Goal: Information Seeking & Learning: Learn about a topic

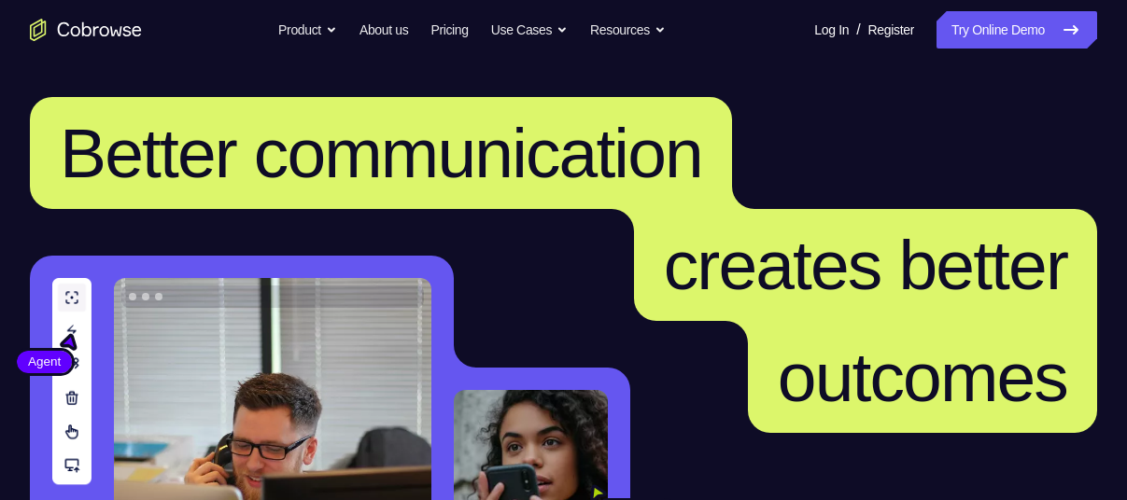
scroll to position [261, 0]
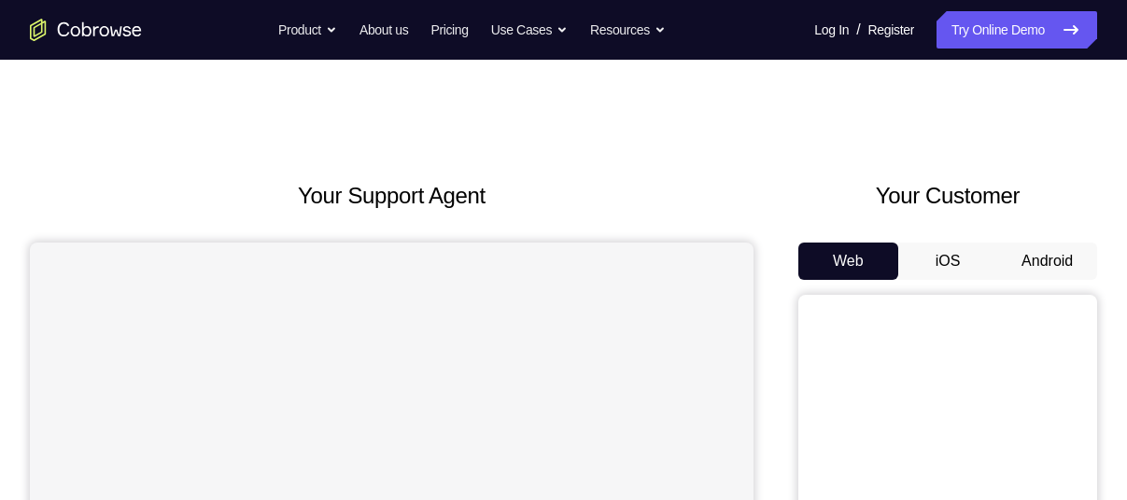
click at [1018, 257] on button "Android" at bounding box center [1047, 261] width 100 height 37
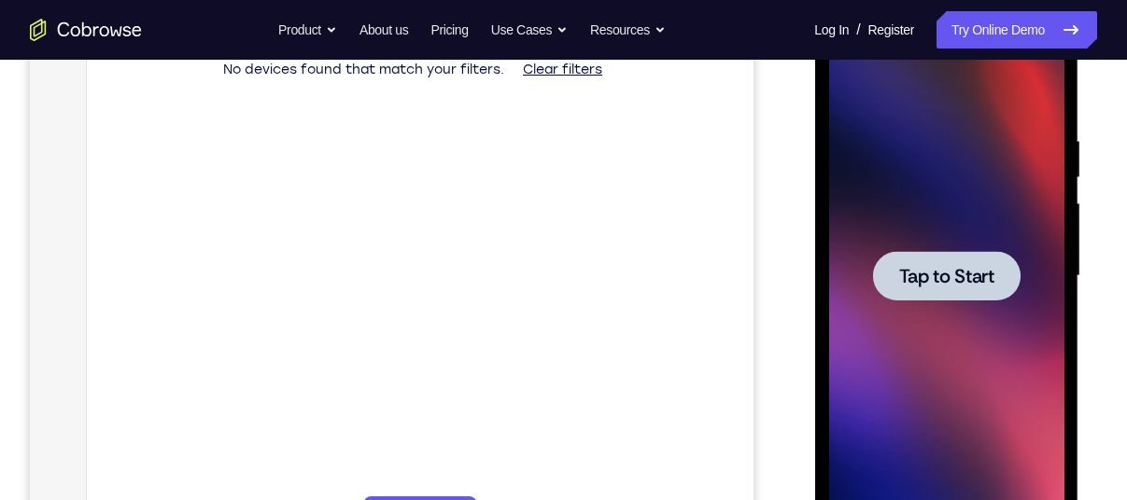
click at [941, 297] on div at bounding box center [946, 275] width 148 height 49
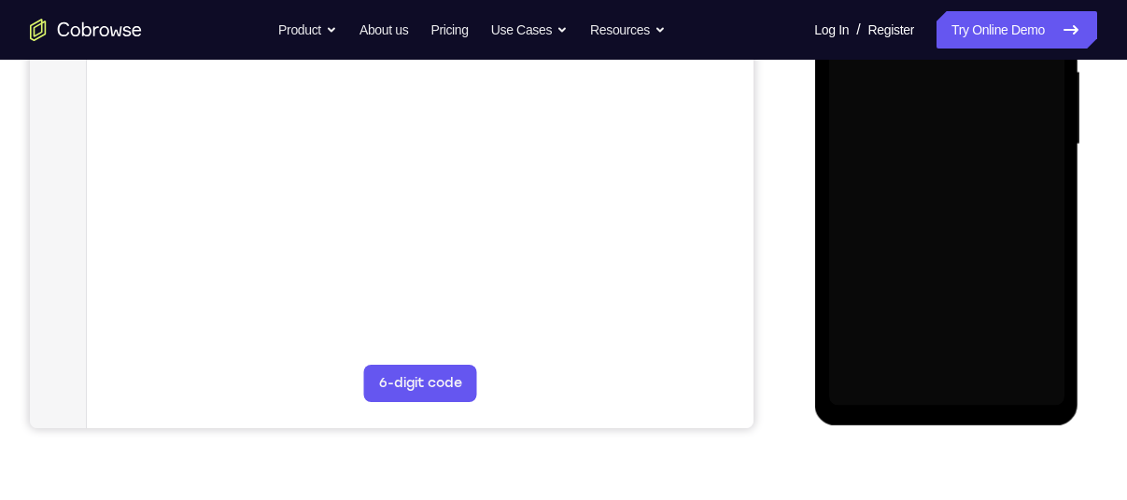
scroll to position [443, 0]
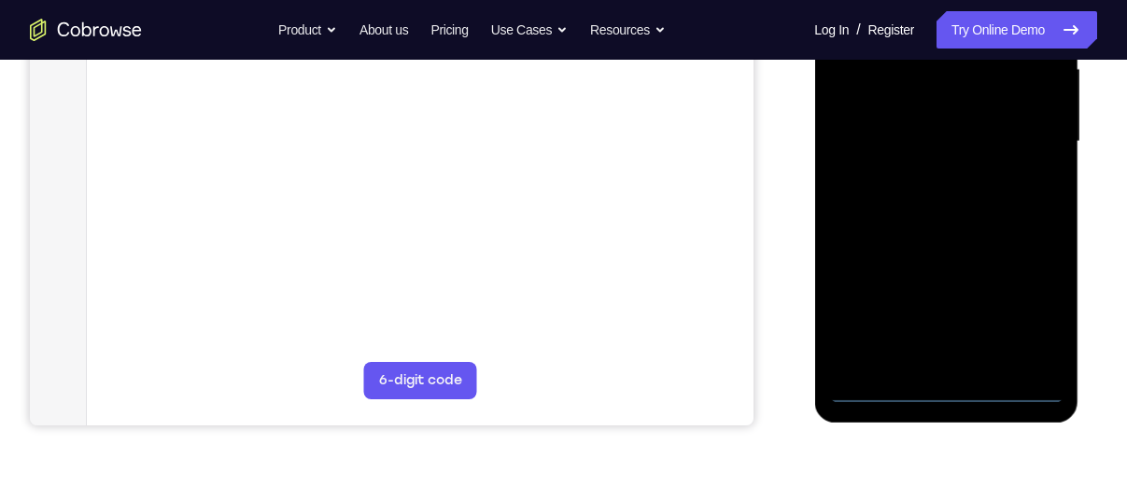
click at [942, 395] on div at bounding box center [945, 141] width 235 height 523
click at [945, 391] on div at bounding box center [945, 141] width 235 height 523
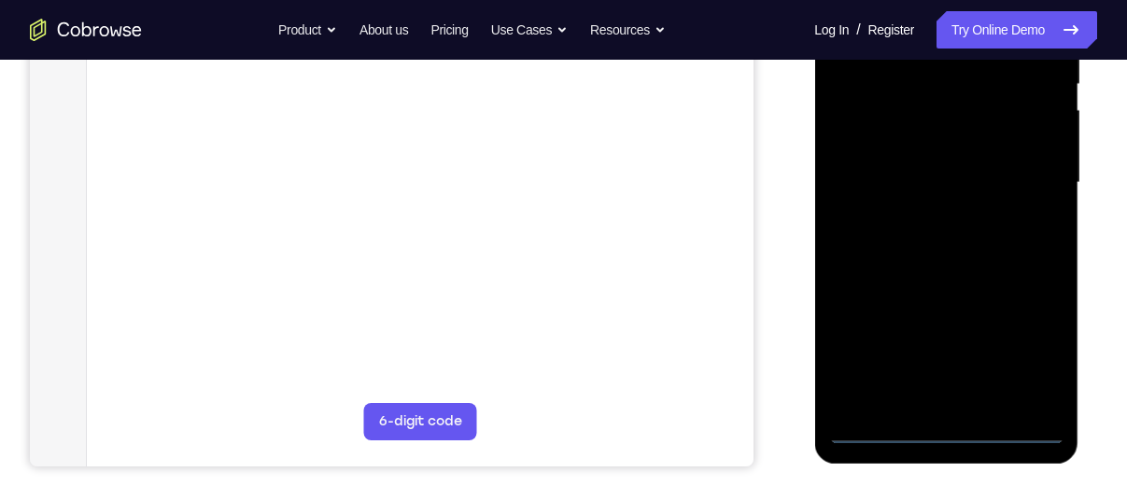
scroll to position [397, 0]
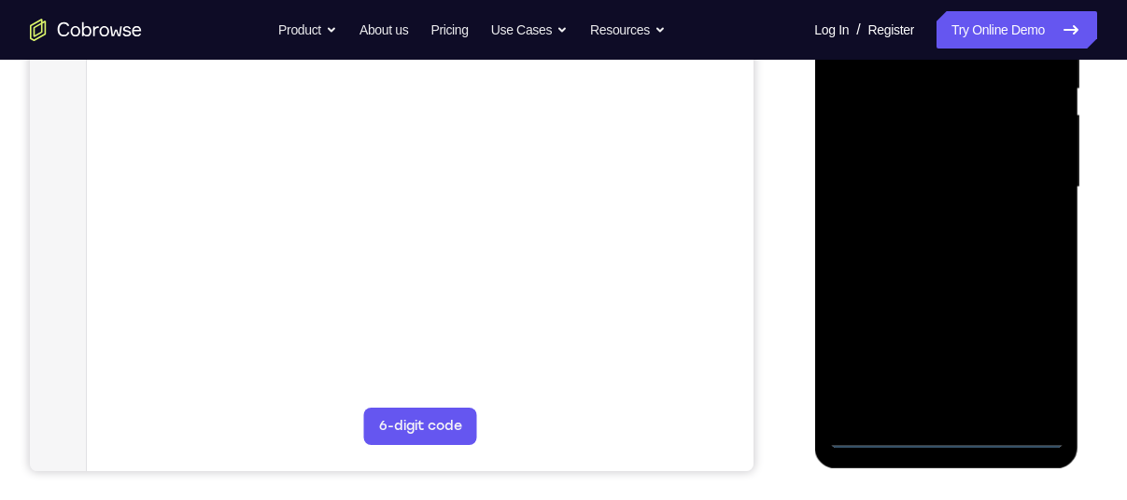
click at [1029, 347] on div at bounding box center [945, 187] width 235 height 523
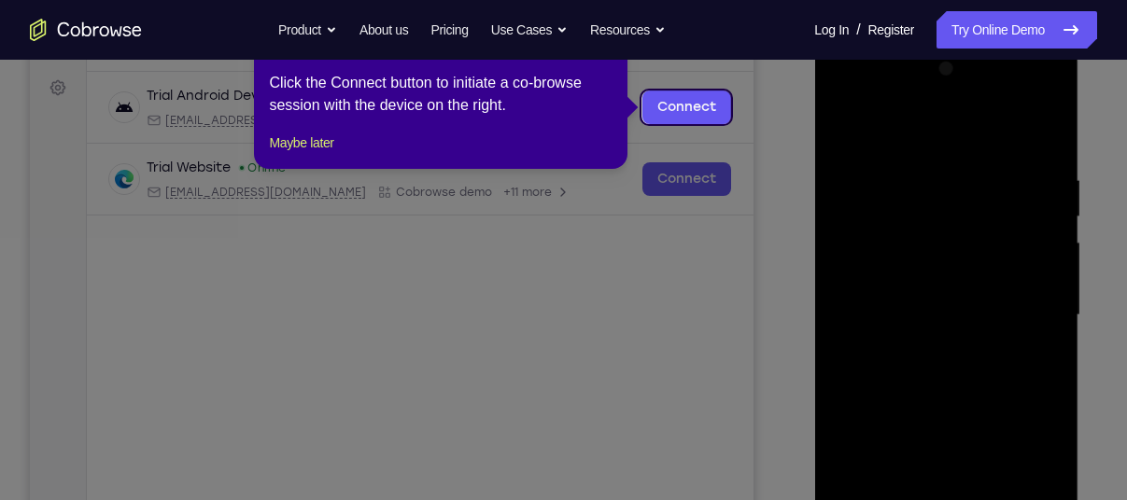
scroll to position [268, 0]
click at [315, 155] on button "Maybe later" at bounding box center [301, 144] width 64 height 22
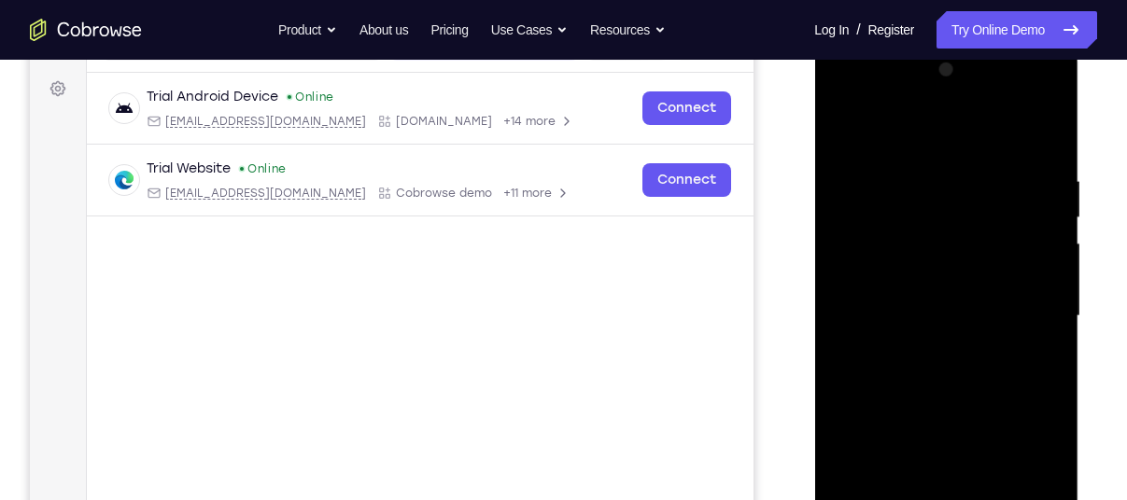
click at [951, 137] on div at bounding box center [945, 316] width 235 height 523
click at [1023, 300] on div at bounding box center [945, 316] width 235 height 523
click at [929, 347] on div at bounding box center [945, 316] width 235 height 523
click at [912, 302] on div at bounding box center [945, 316] width 235 height 523
click at [914, 276] on div at bounding box center [945, 316] width 235 height 523
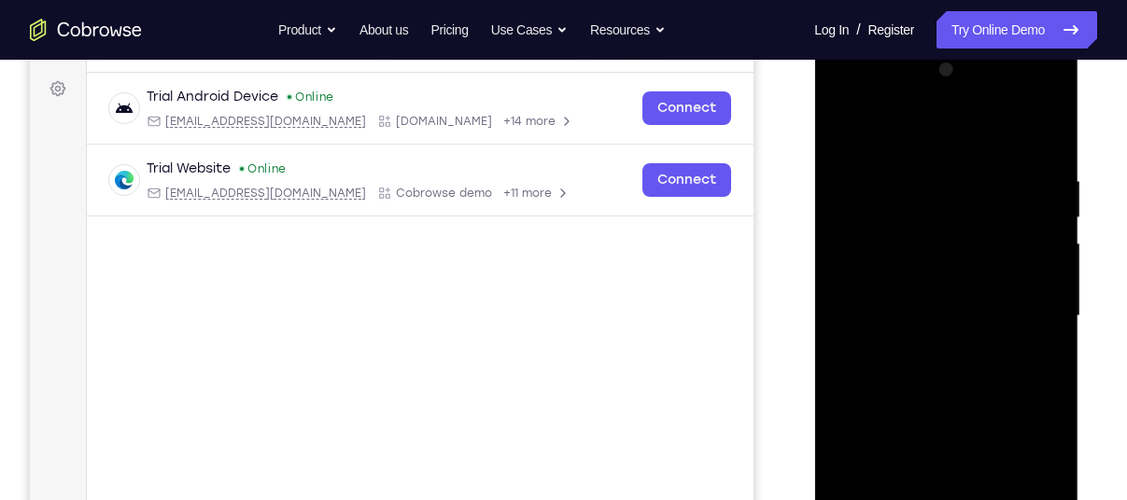
click at [1034, 274] on div at bounding box center [945, 316] width 235 height 523
click at [944, 280] on div at bounding box center [945, 316] width 235 height 523
click at [947, 282] on div at bounding box center [945, 316] width 235 height 523
click at [1038, 490] on div at bounding box center [945, 316] width 235 height 523
click at [854, 283] on div at bounding box center [945, 316] width 235 height 523
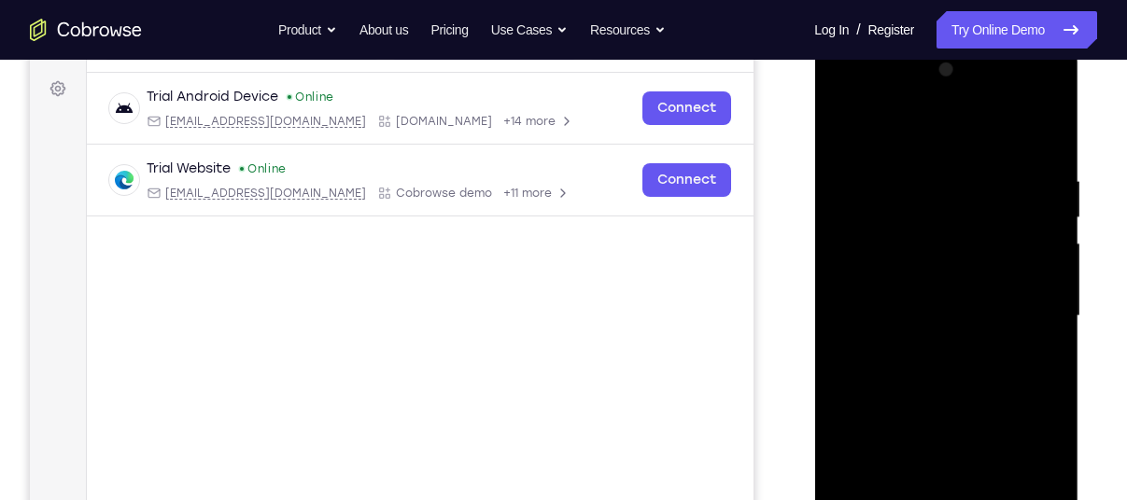
click at [1050, 493] on div at bounding box center [945, 316] width 235 height 523
click at [1013, 491] on div at bounding box center [945, 316] width 235 height 523
click at [912, 320] on div at bounding box center [945, 316] width 235 height 523
click at [1042, 345] on div at bounding box center [945, 316] width 235 height 523
click at [935, 310] on div at bounding box center [945, 316] width 235 height 523
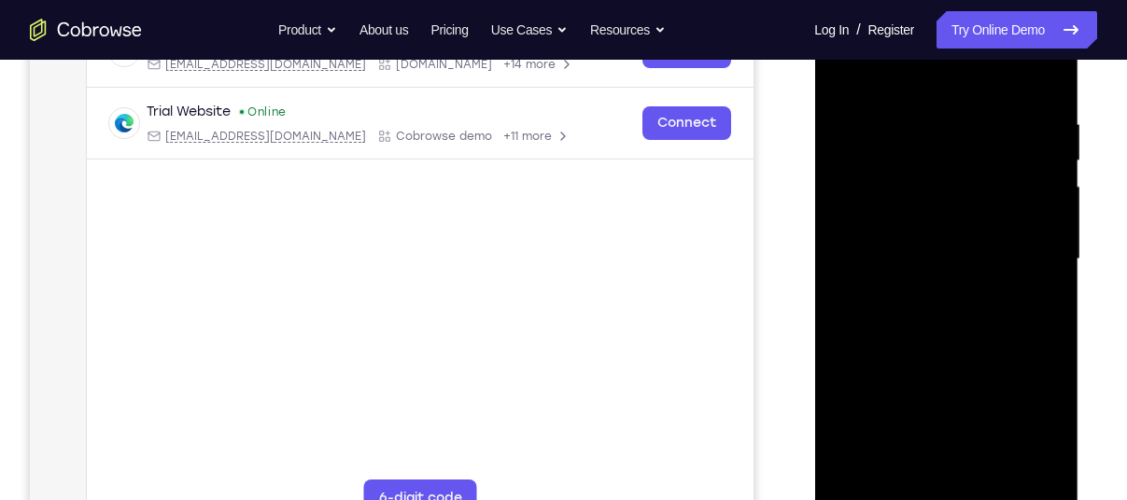
scroll to position [326, 0]
click at [1046, 104] on div at bounding box center [945, 258] width 235 height 523
click at [991, 481] on div at bounding box center [945, 258] width 235 height 523
click at [942, 360] on div at bounding box center [945, 258] width 235 height 523
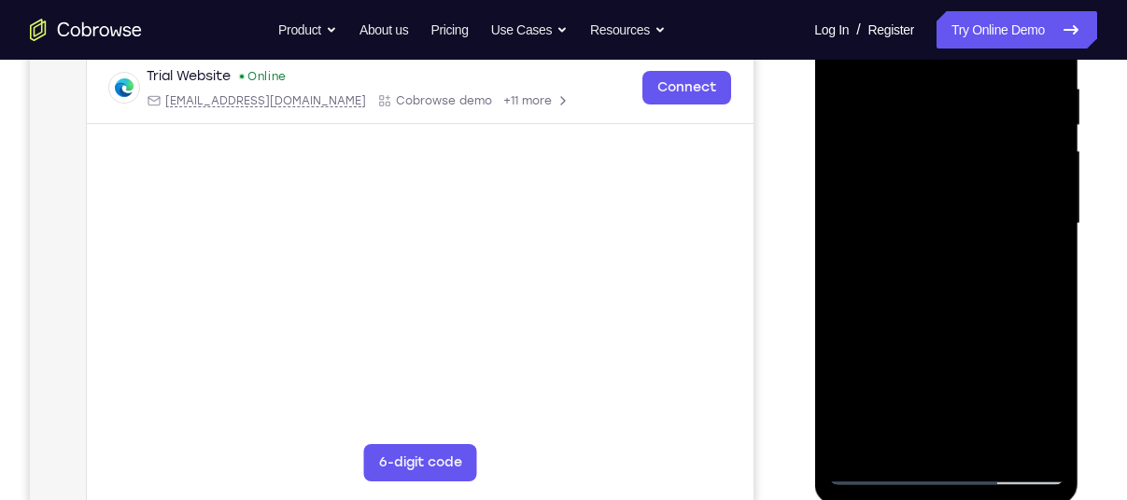
scroll to position [362, 0]
click at [873, 465] on div at bounding box center [945, 222] width 235 height 523
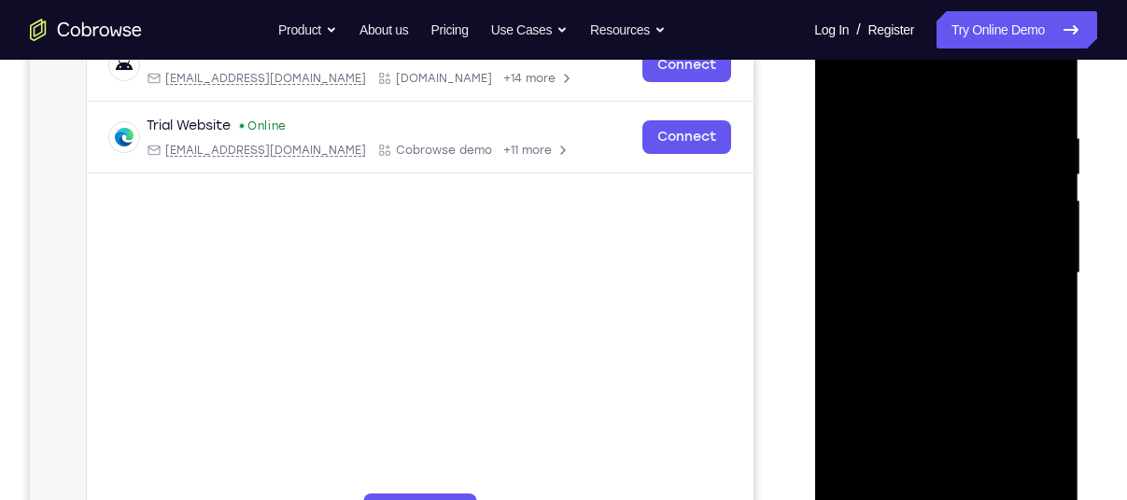
scroll to position [310, 0]
click at [920, 128] on div at bounding box center [945, 274] width 235 height 523
drag, startPoint x: 951, startPoint y: 98, endPoint x: 948, endPoint y: 23, distance: 74.8
click at [948, 23] on div at bounding box center [945, 274] width 235 height 523
click at [1028, 178] on div at bounding box center [945, 274] width 235 height 523
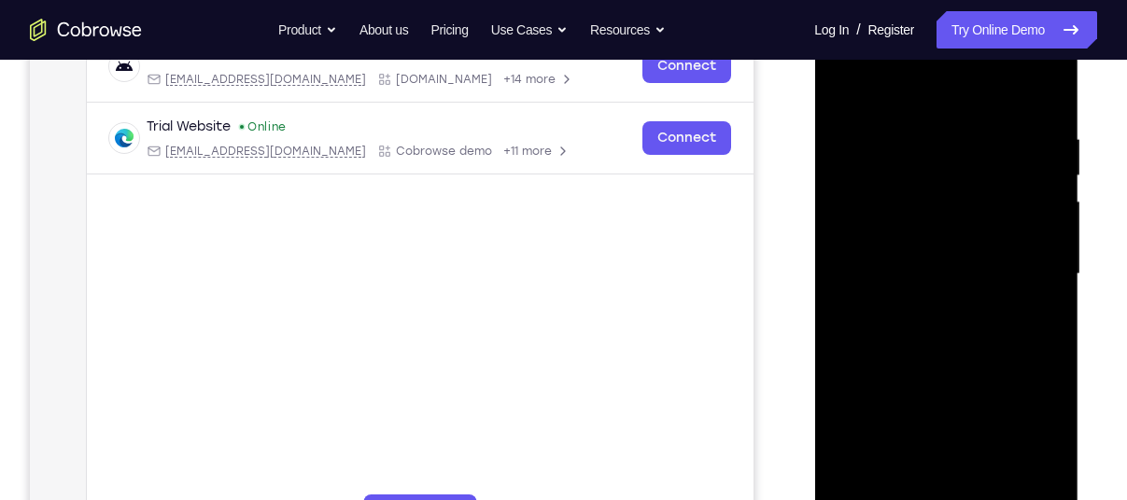
click at [1035, 178] on div at bounding box center [945, 274] width 235 height 523
click at [979, 218] on div at bounding box center [945, 274] width 235 height 523
click at [942, 248] on div at bounding box center [945, 274] width 235 height 523
click at [866, 145] on div at bounding box center [945, 274] width 235 height 523
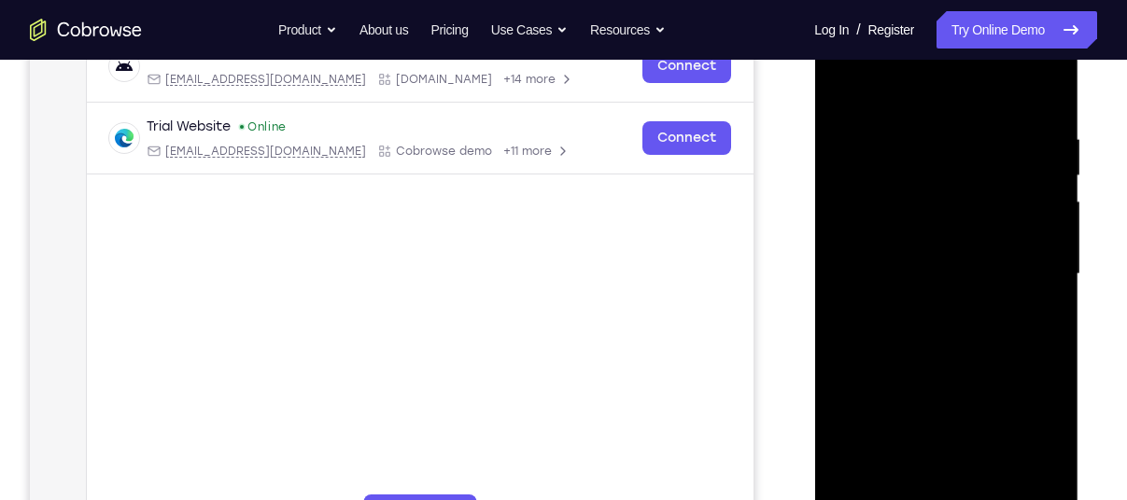
click at [1034, 181] on div at bounding box center [945, 274] width 235 height 523
click at [861, 231] on div at bounding box center [945, 274] width 235 height 523
click at [1037, 228] on div at bounding box center [945, 274] width 235 height 523
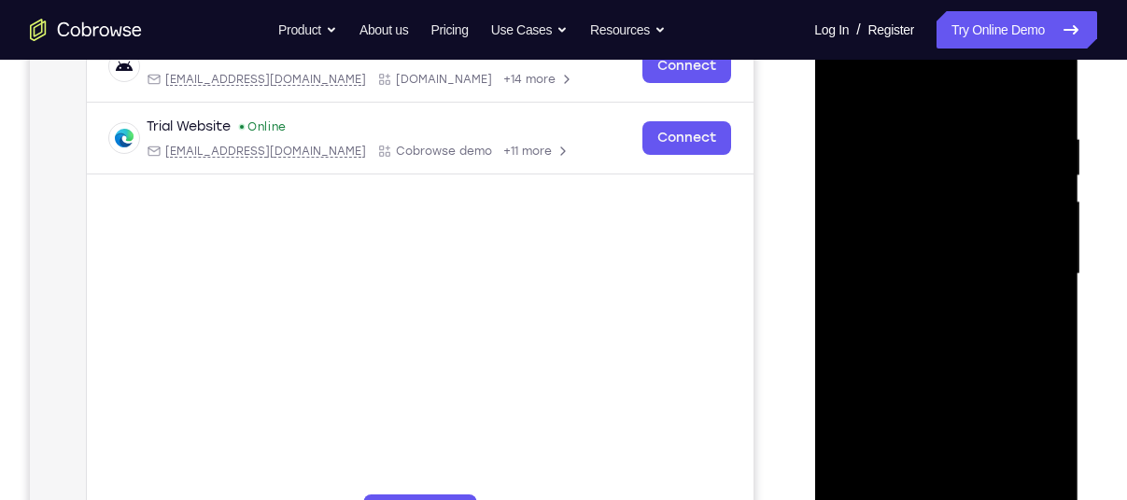
click at [1030, 198] on div at bounding box center [945, 274] width 235 height 523
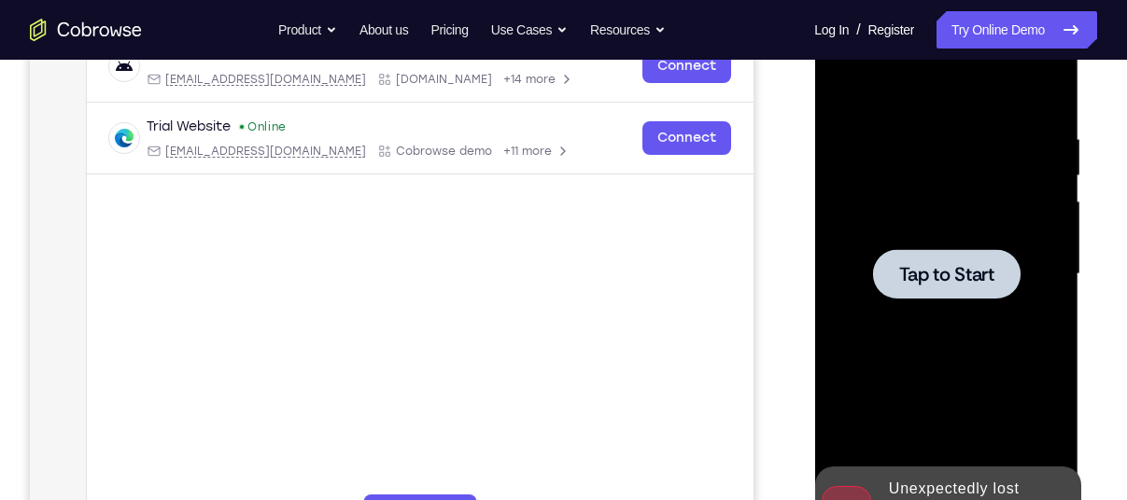
click at [966, 238] on div at bounding box center [945, 274] width 235 height 523
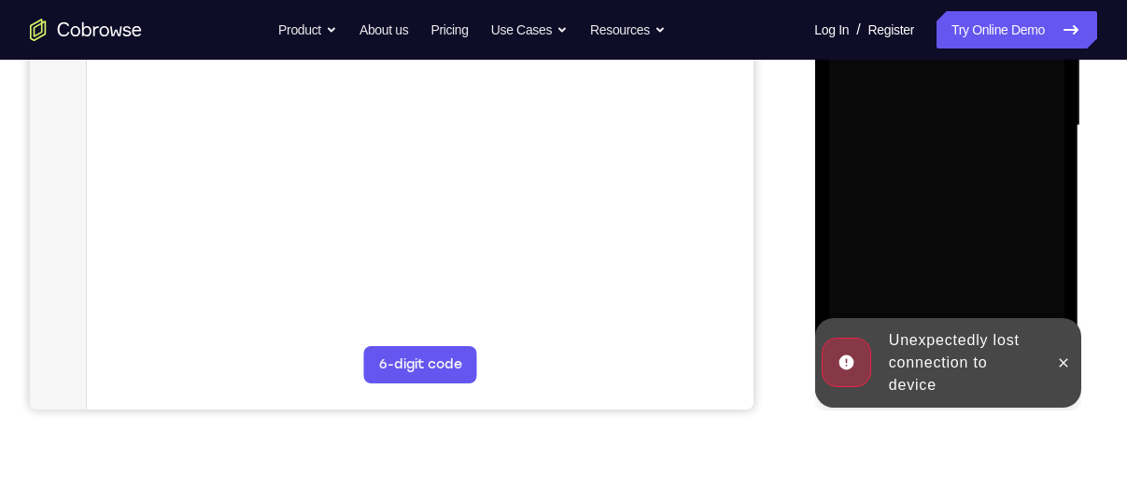
scroll to position [452, 0]
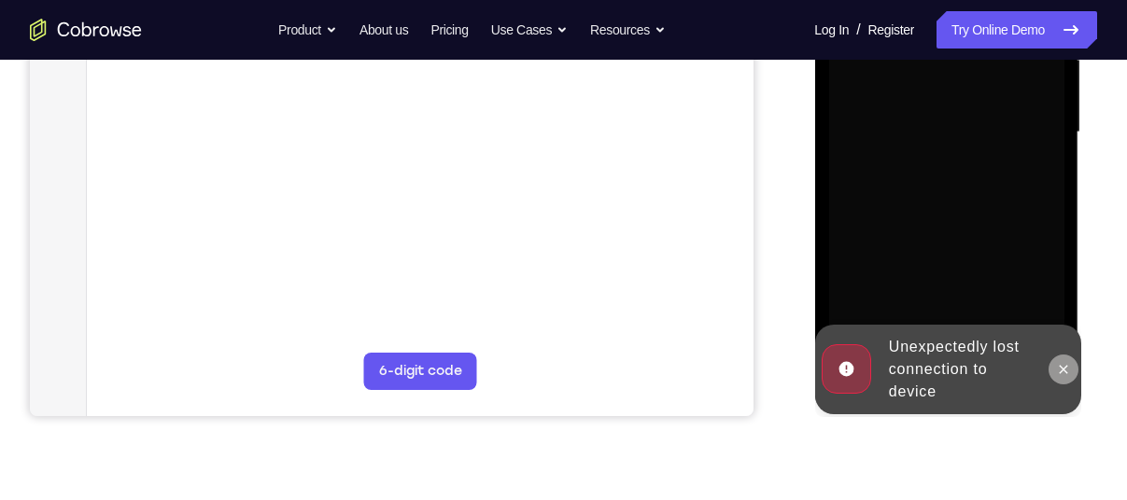
click at [1052, 369] on button at bounding box center [1063, 370] width 30 height 30
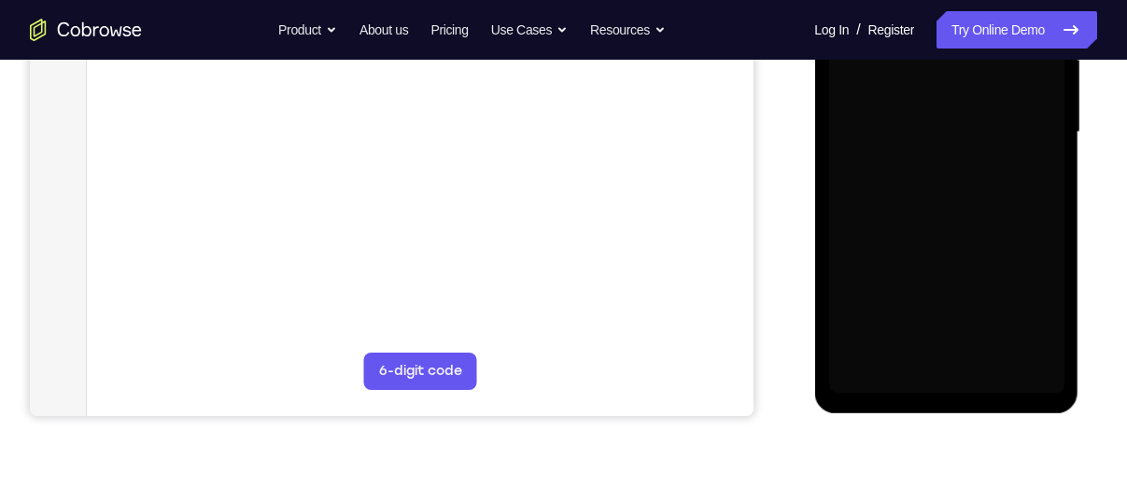
click at [1052, 369] on div "Online web based iOS Simulators and Android Emulators. Run iPhone, iPad, Mobile…" at bounding box center [947, 137] width 266 height 560
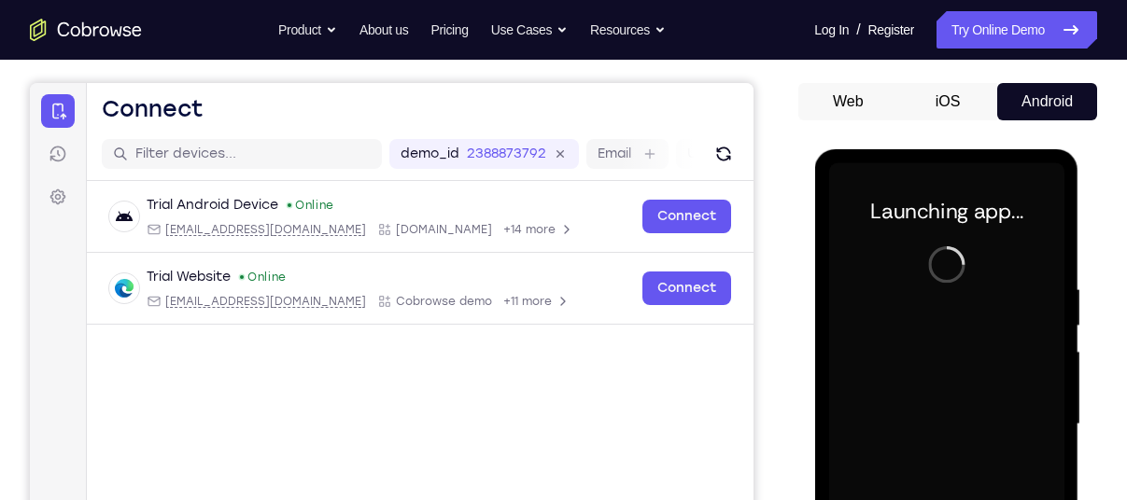
scroll to position [0, 0]
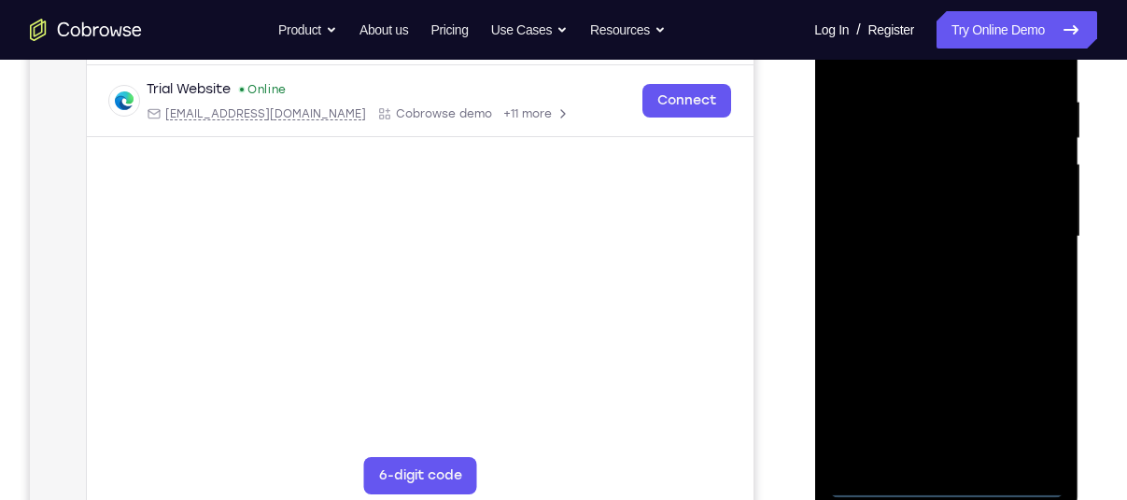
click at [912, 358] on div at bounding box center [945, 237] width 235 height 523
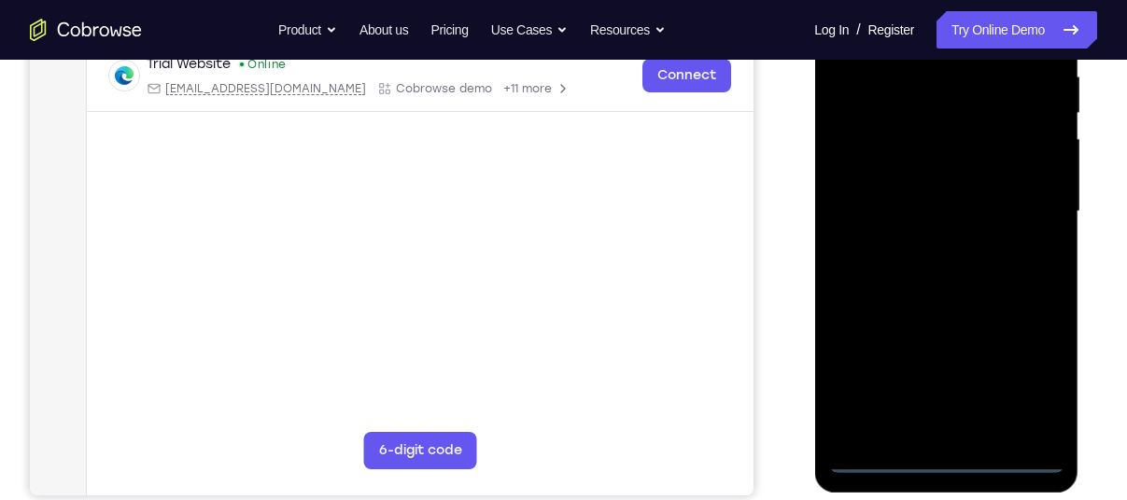
scroll to position [373, 0]
click at [946, 458] on div at bounding box center [945, 211] width 235 height 523
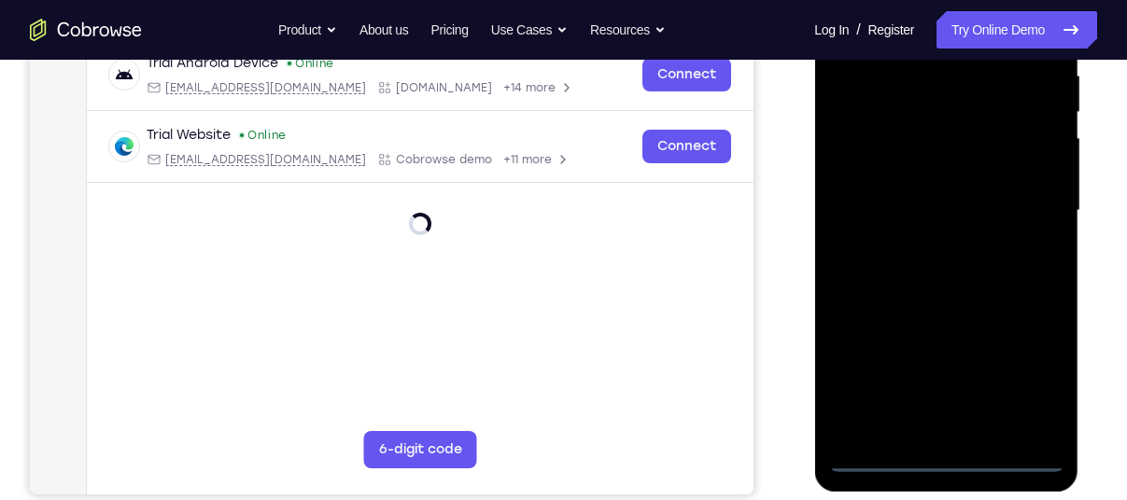
click at [946, 458] on div at bounding box center [945, 211] width 235 height 523
click at [1034, 385] on div at bounding box center [945, 211] width 235 height 523
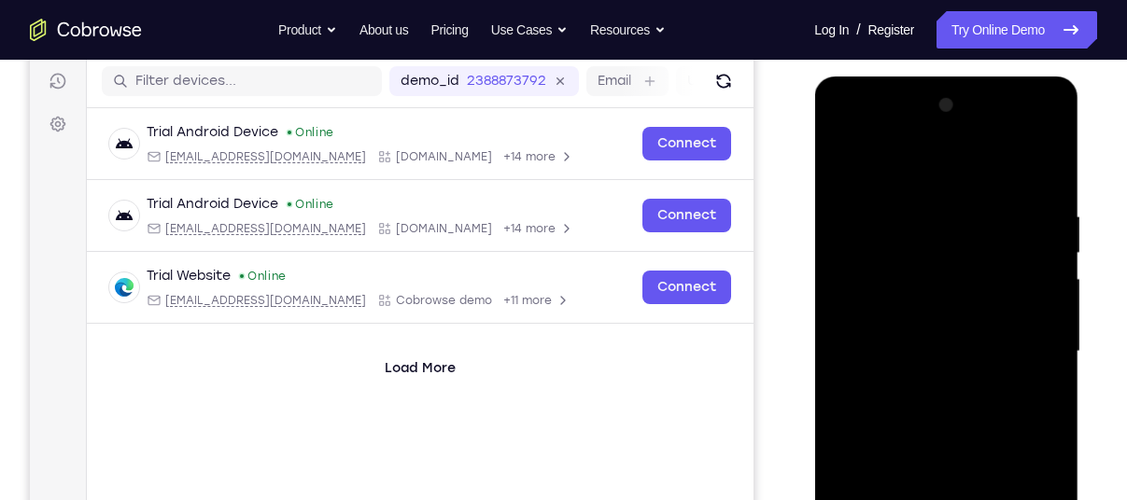
scroll to position [232, 0]
click at [948, 184] on div at bounding box center [945, 352] width 235 height 523
click at [1034, 342] on div at bounding box center [945, 352] width 235 height 523
click at [929, 384] on div at bounding box center [945, 352] width 235 height 523
click at [935, 344] on div at bounding box center [945, 352] width 235 height 523
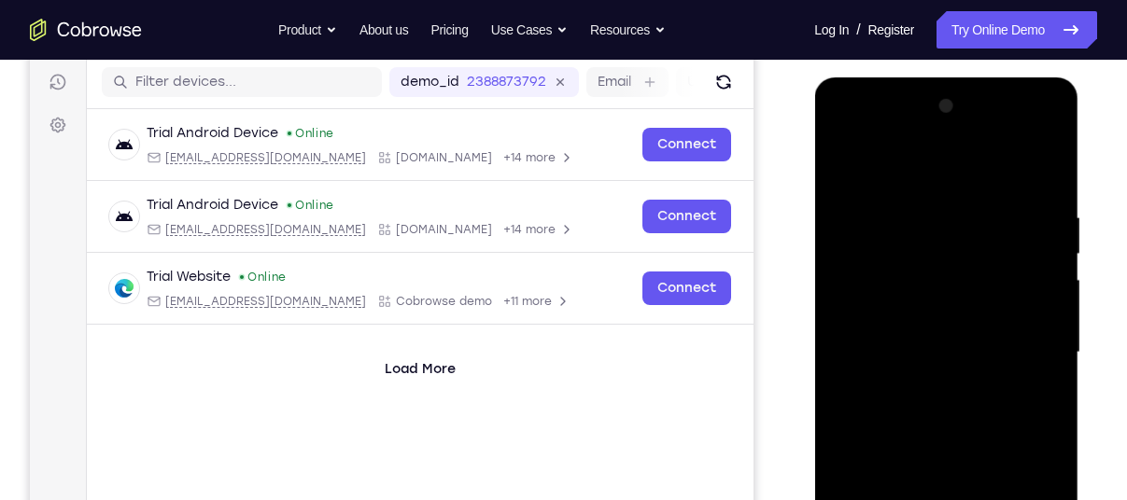
click at [934, 312] on div at bounding box center [945, 352] width 235 height 523
click at [1039, 312] on div at bounding box center [945, 352] width 235 height 523
click at [942, 359] on div at bounding box center [945, 352] width 235 height 523
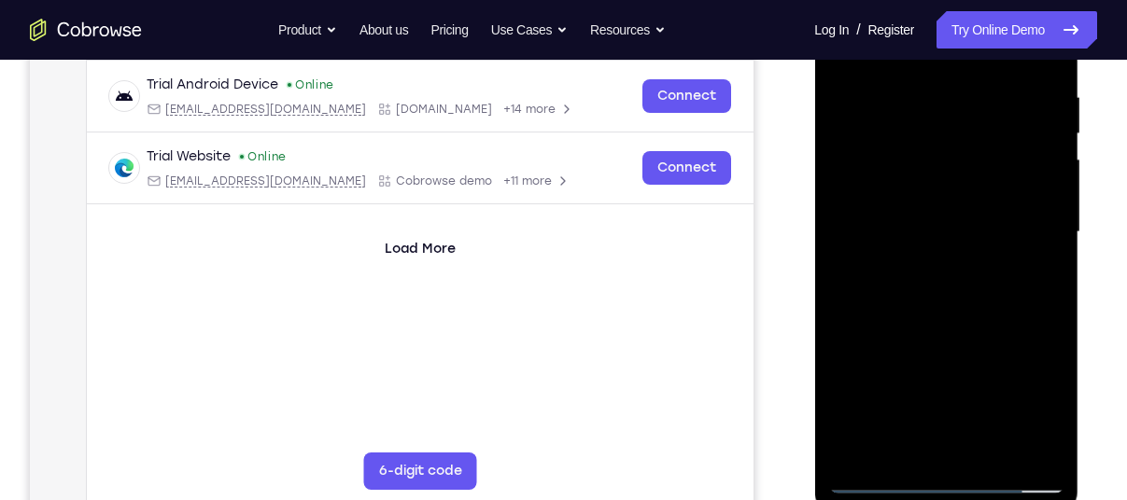
scroll to position [333, 0]
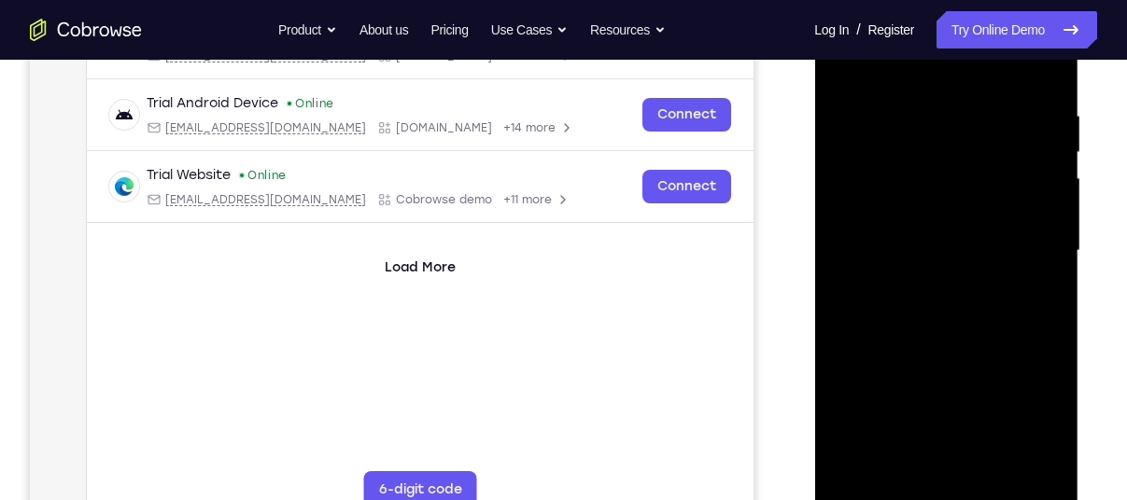
click at [939, 317] on div at bounding box center [945, 251] width 235 height 523
click at [1045, 91] on div at bounding box center [945, 251] width 235 height 523
drag, startPoint x: 929, startPoint y: 344, endPoint x: 940, endPoint y: 245, distance: 99.6
click at [940, 245] on div at bounding box center [945, 251] width 235 height 523
click at [1047, 235] on div at bounding box center [945, 251] width 235 height 523
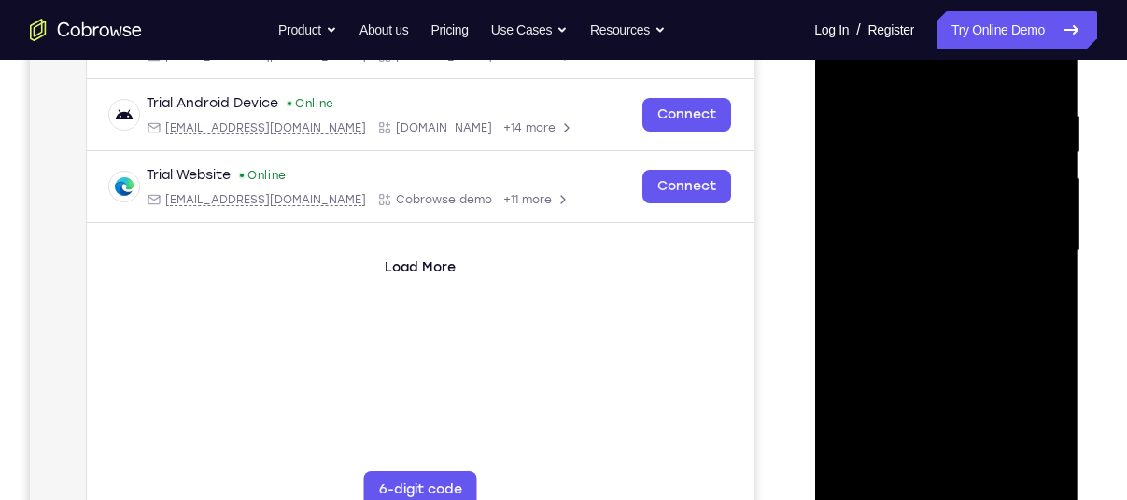
click at [1047, 235] on div at bounding box center [945, 251] width 235 height 523
drag, startPoint x: 921, startPoint y: 200, endPoint x: 964, endPoint y: 435, distance: 239.2
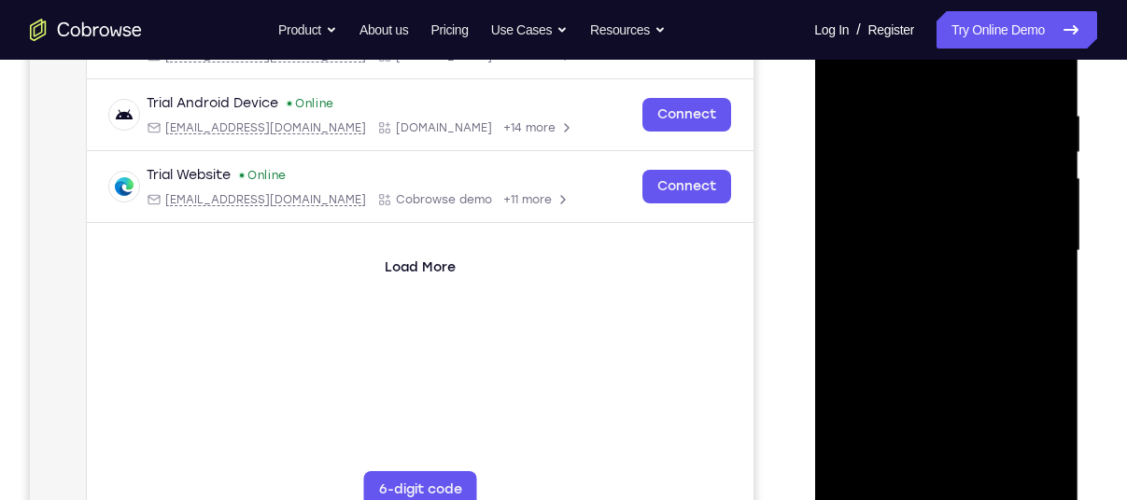
click at [964, 435] on div at bounding box center [945, 251] width 235 height 523
click at [912, 99] on div at bounding box center [945, 251] width 235 height 523
click at [1053, 463] on div at bounding box center [945, 251] width 235 height 523
click at [1019, 469] on div at bounding box center [945, 251] width 235 height 523
click at [835, 319] on div at bounding box center [945, 251] width 235 height 523
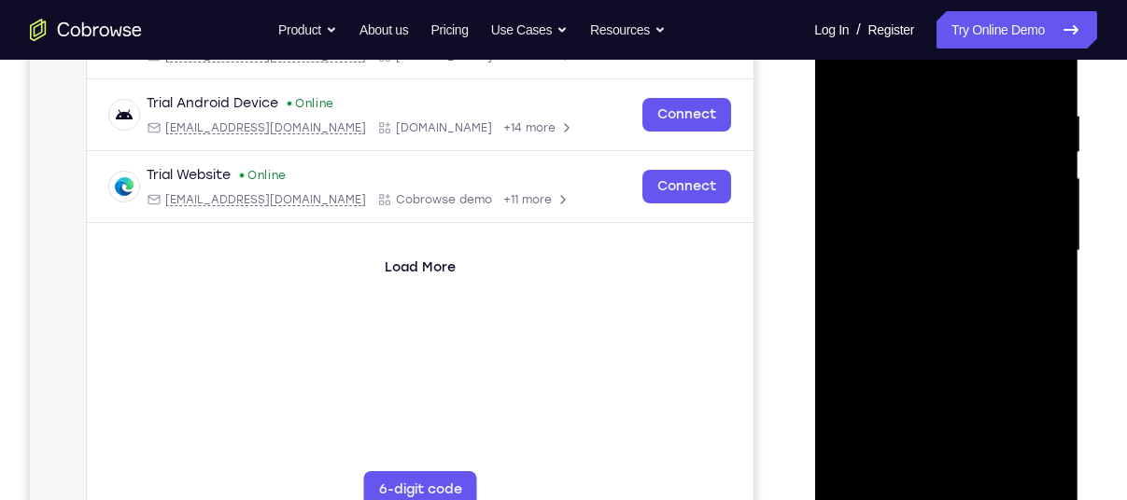
click at [1019, 464] on div at bounding box center [945, 251] width 235 height 523
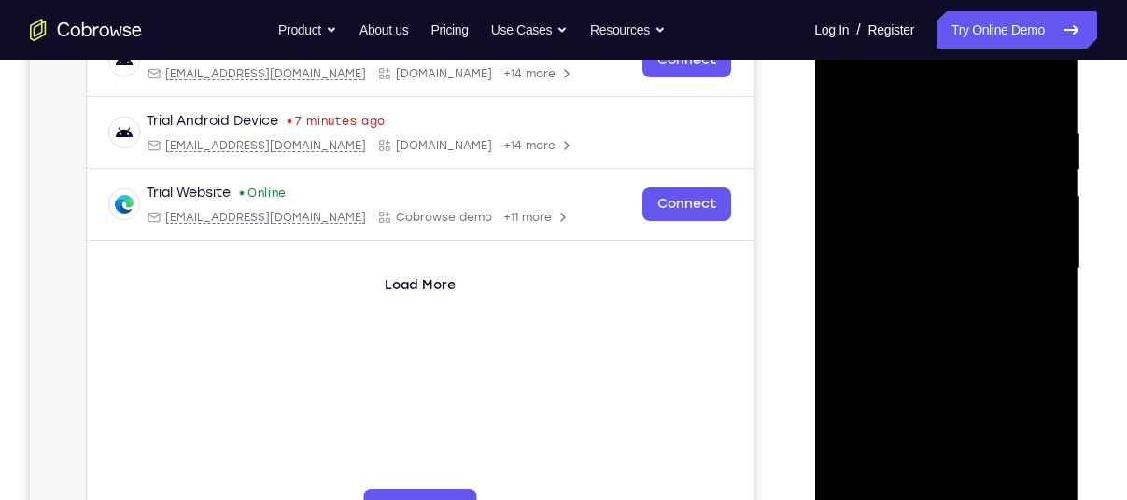
scroll to position [315, 0]
click at [1047, 323] on div at bounding box center [945, 269] width 235 height 523
drag, startPoint x: 935, startPoint y: 248, endPoint x: 867, endPoint y: 246, distance: 67.2
click at [867, 246] on div at bounding box center [945, 269] width 235 height 523
drag, startPoint x: 1007, startPoint y: 280, endPoint x: 889, endPoint y: 282, distance: 118.6
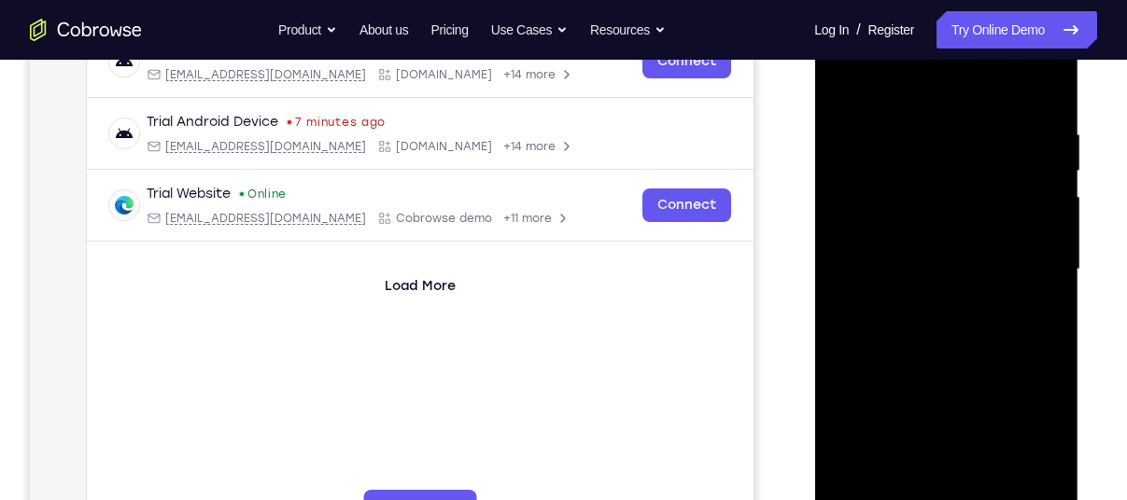
click at [889, 282] on div at bounding box center [945, 269] width 235 height 523
drag, startPoint x: 961, startPoint y: 275, endPoint x: 1124, endPoint y: 241, distance: 167.0
click at [1080, 241] on html "Online web based iOS Simulators and Android Emulators. Run iPhone, iPad, Mobile…" at bounding box center [947, 274] width 266 height 560
drag, startPoint x: 880, startPoint y: 246, endPoint x: 992, endPoint y: 242, distance: 112.1
click at [992, 242] on div at bounding box center [945, 269] width 235 height 523
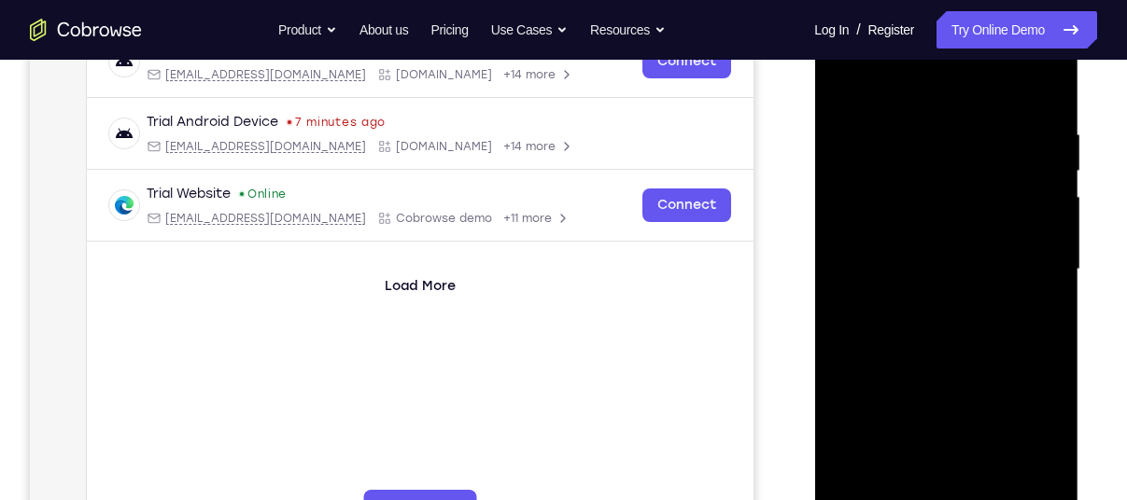
drag, startPoint x: 847, startPoint y: 232, endPoint x: 966, endPoint y: 233, distance: 119.5
click at [966, 233] on div at bounding box center [945, 269] width 235 height 523
click at [1041, 93] on div at bounding box center [945, 269] width 235 height 523
click at [1044, 88] on div at bounding box center [945, 269] width 235 height 523
click at [977, 121] on div at bounding box center [945, 269] width 235 height 523
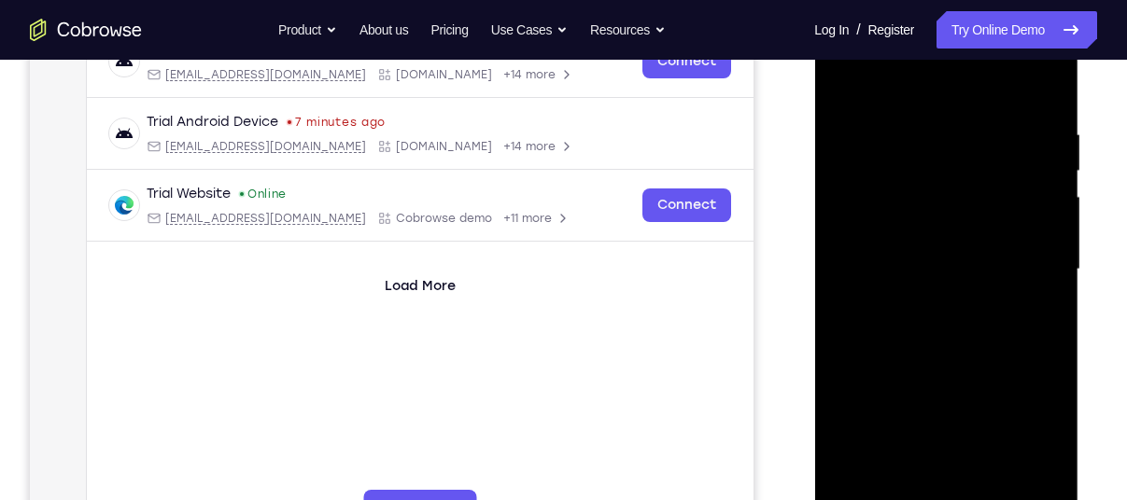
click at [1006, 322] on div at bounding box center [945, 269] width 235 height 523
click at [1037, 93] on div at bounding box center [945, 269] width 235 height 523
click at [1045, 81] on div at bounding box center [945, 269] width 235 height 523
click at [849, 85] on div at bounding box center [945, 269] width 235 height 523
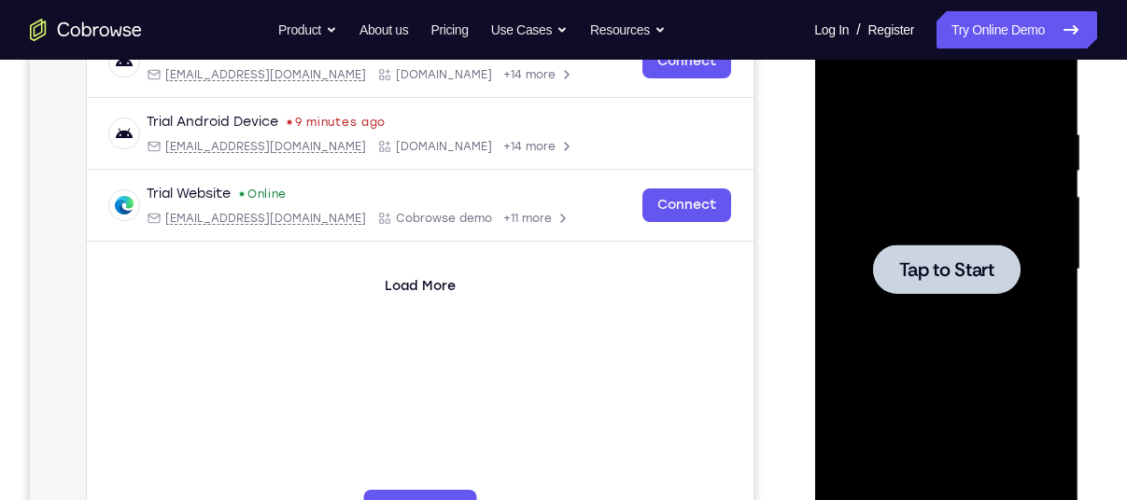
click at [955, 293] on div at bounding box center [945, 269] width 235 height 523
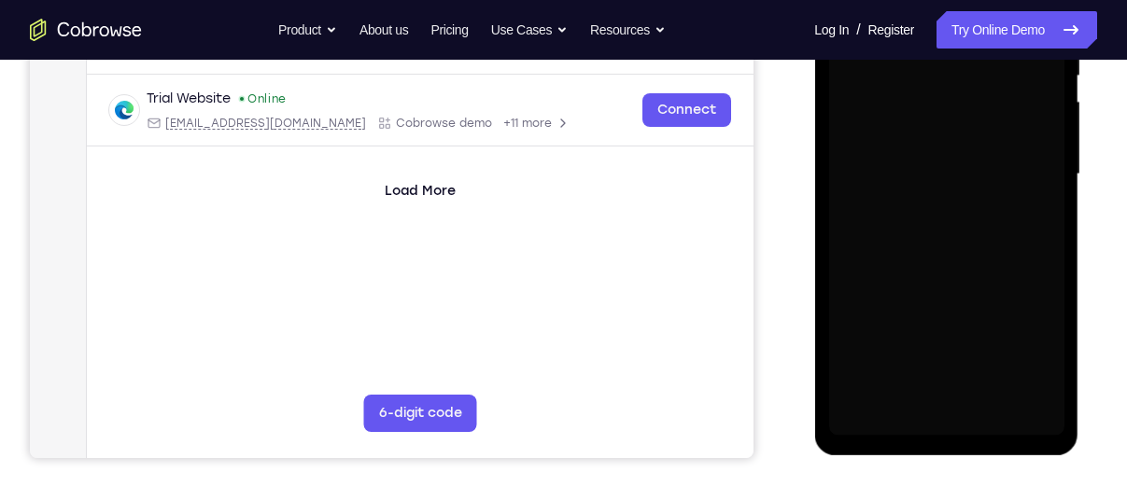
scroll to position [404, 0]
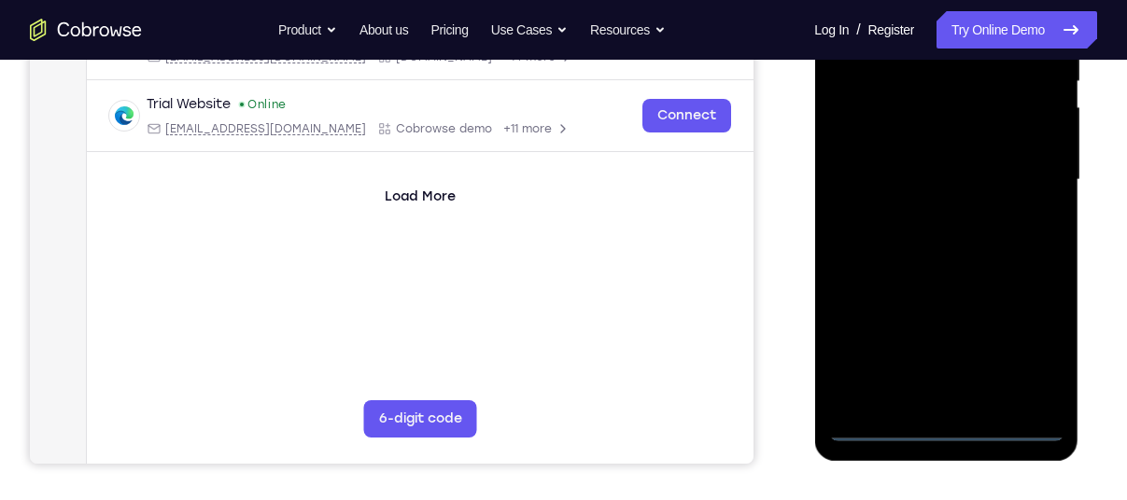
click at [952, 423] on div at bounding box center [945, 180] width 235 height 523
click at [944, 426] on div at bounding box center [945, 180] width 235 height 523
click at [1029, 342] on div at bounding box center [945, 180] width 235 height 523
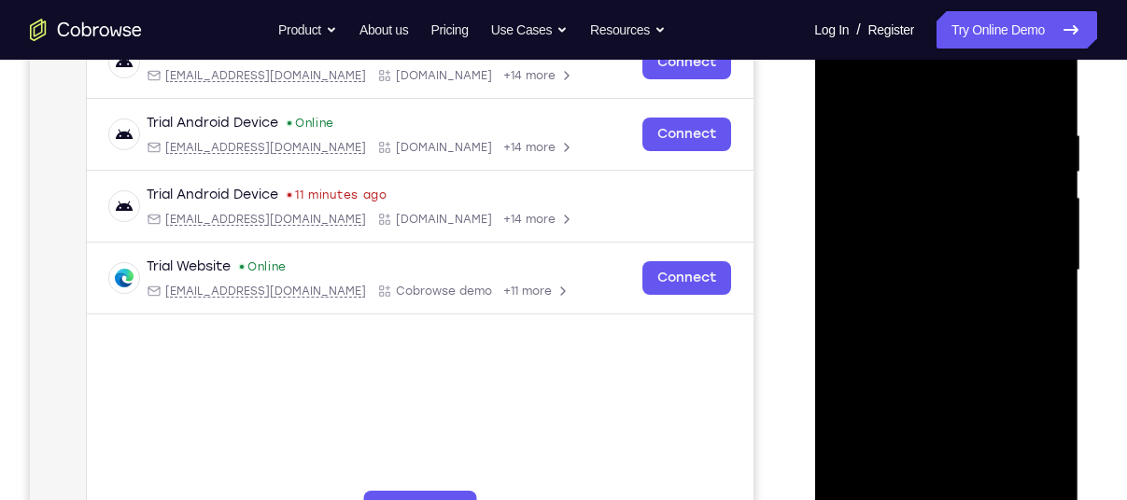
scroll to position [315, 0]
click at [949, 99] on div at bounding box center [945, 269] width 235 height 523
click at [1031, 256] on div at bounding box center [945, 269] width 235 height 523
click at [929, 302] on div at bounding box center [945, 269] width 235 height 523
click at [921, 261] on div at bounding box center [945, 269] width 235 height 523
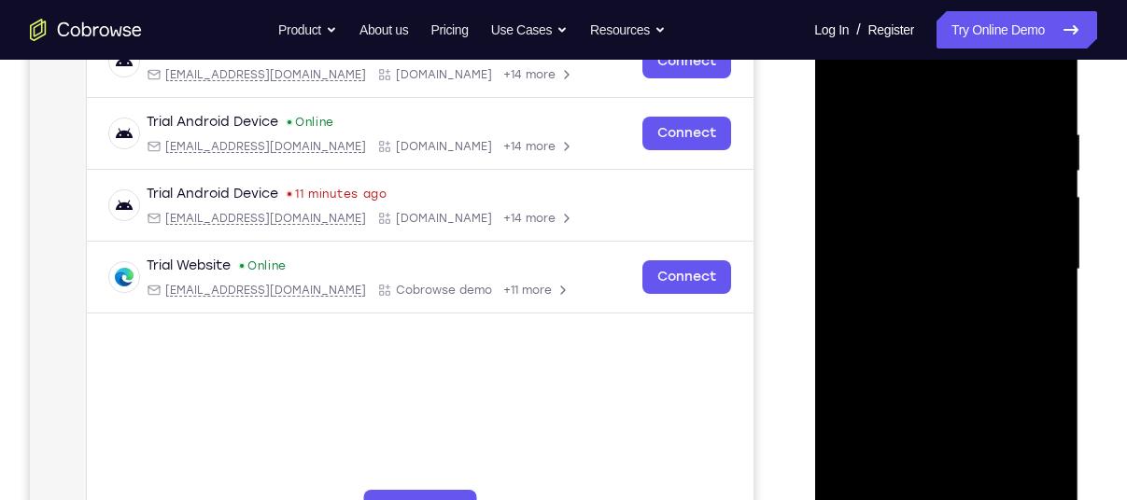
click at [941, 235] on div at bounding box center [945, 269] width 235 height 523
click at [918, 261] on div at bounding box center [945, 269] width 235 height 523
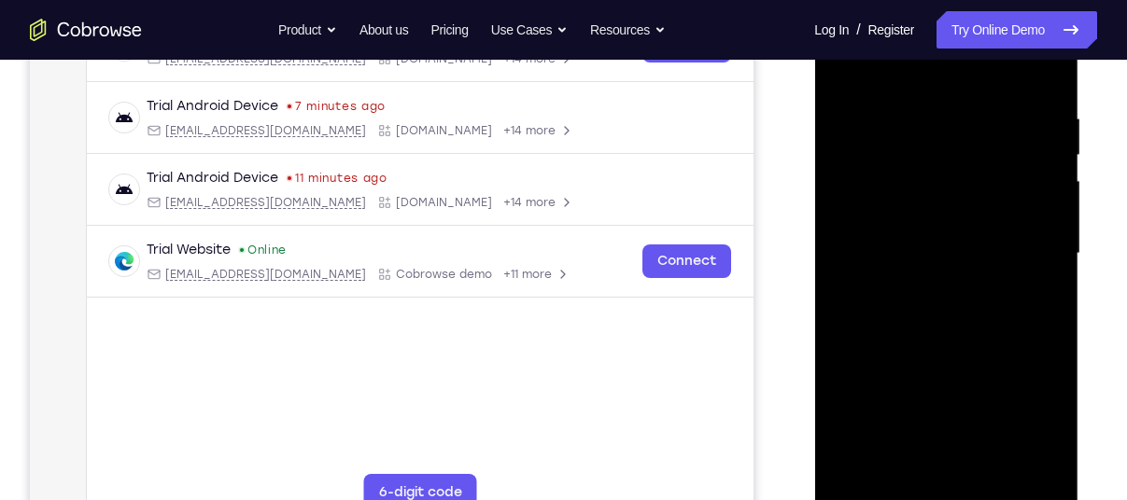
scroll to position [330, 0]
click at [1048, 97] on div at bounding box center [945, 254] width 235 height 523
click at [976, 120] on div at bounding box center [945, 254] width 235 height 523
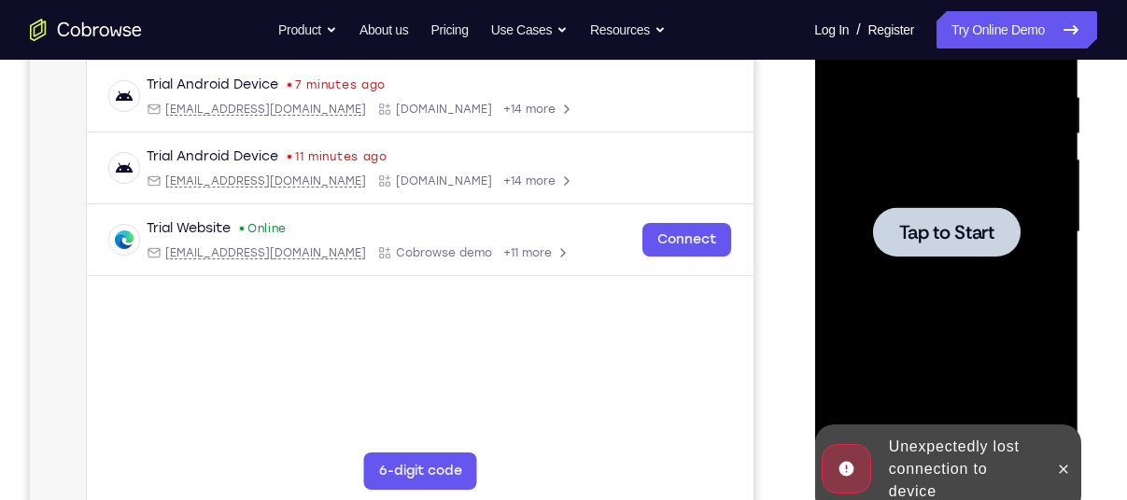
click at [953, 211] on div at bounding box center [946, 231] width 148 height 49
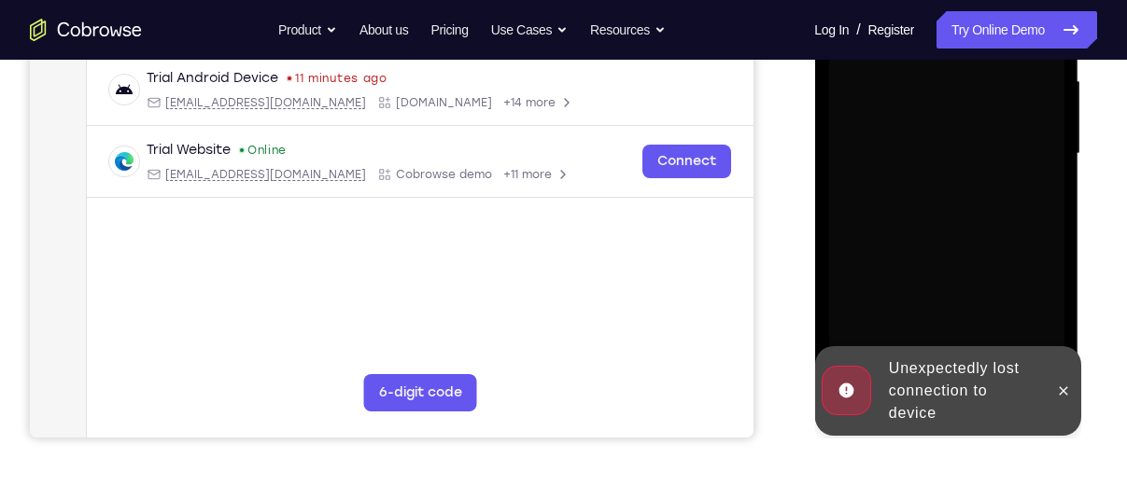
scroll to position [435, 0]
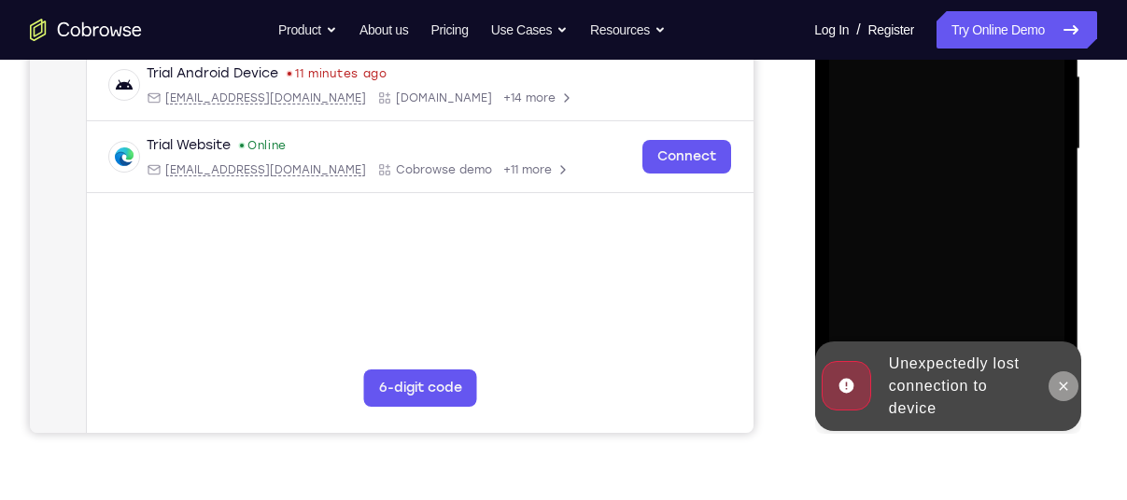
click at [1060, 383] on icon at bounding box center [1063, 386] width 8 height 8
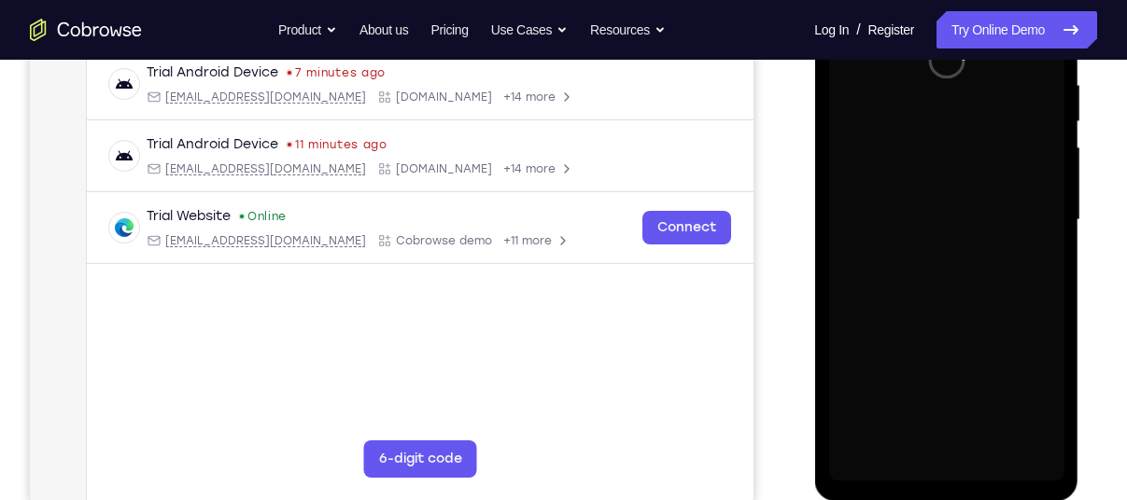
scroll to position [363, 0]
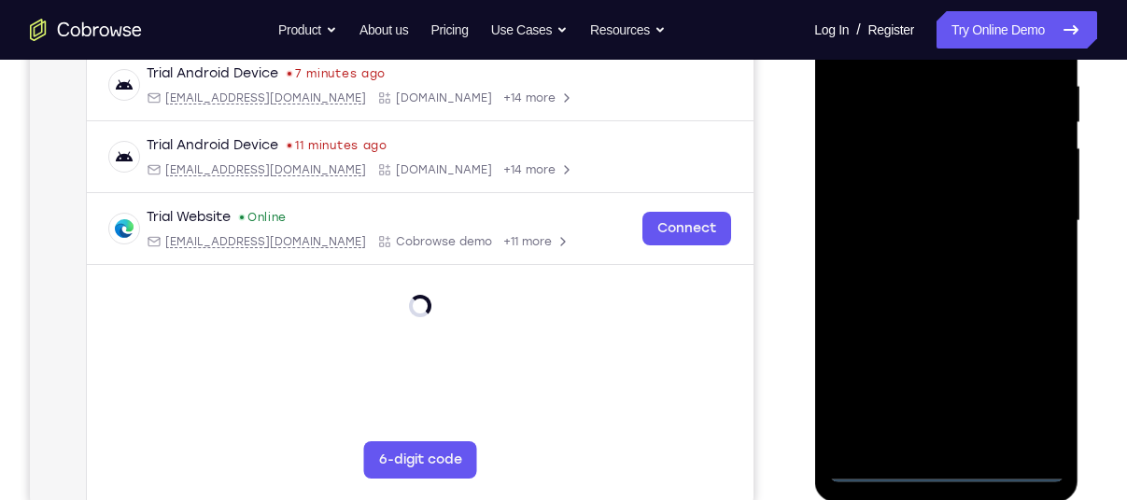
click at [1032, 389] on div at bounding box center [945, 221] width 235 height 523
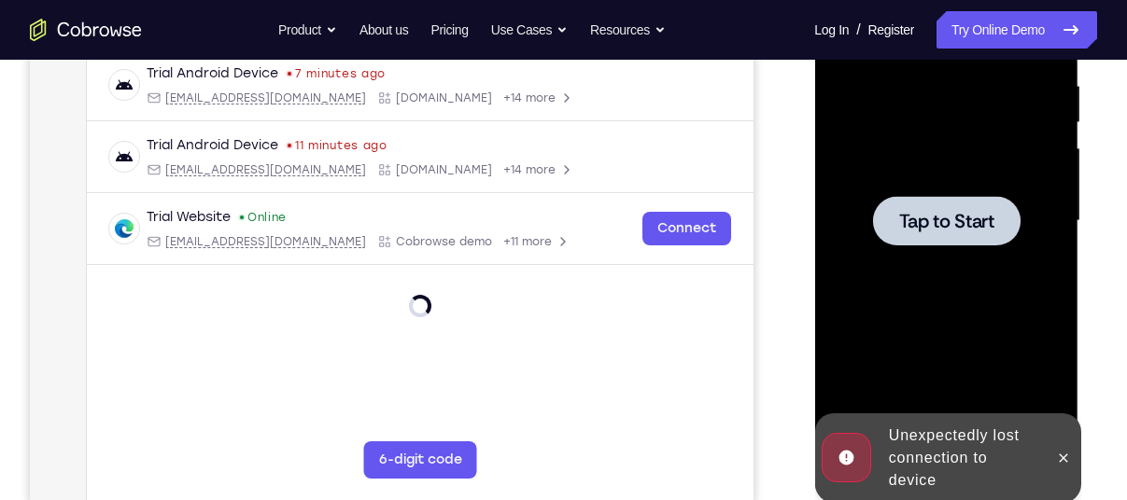
click at [956, 212] on span "Tap to Start" at bounding box center [945, 221] width 95 height 19
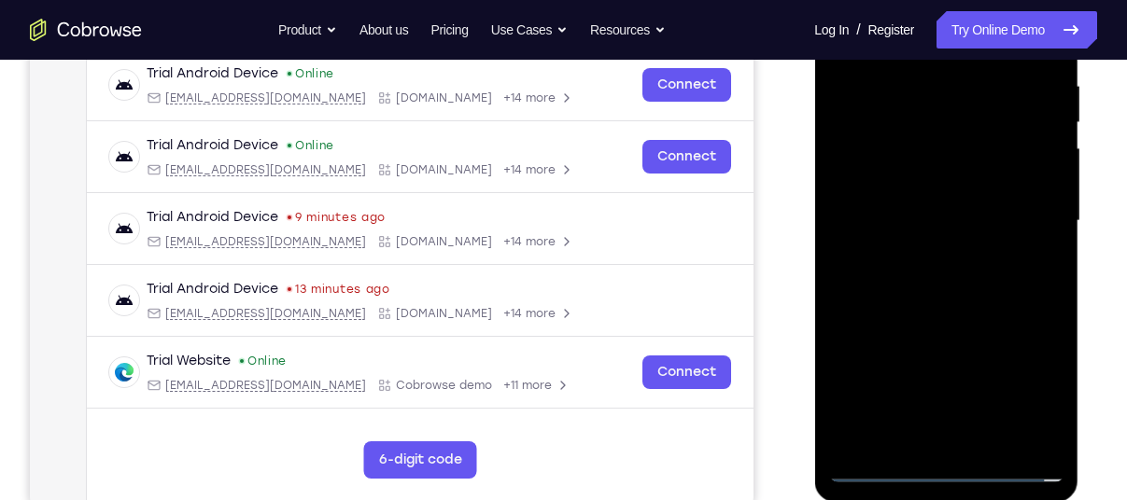
click at [948, 461] on div at bounding box center [945, 221] width 235 height 523
click at [945, 474] on div at bounding box center [945, 221] width 235 height 523
click at [1039, 405] on div at bounding box center [945, 221] width 235 height 523
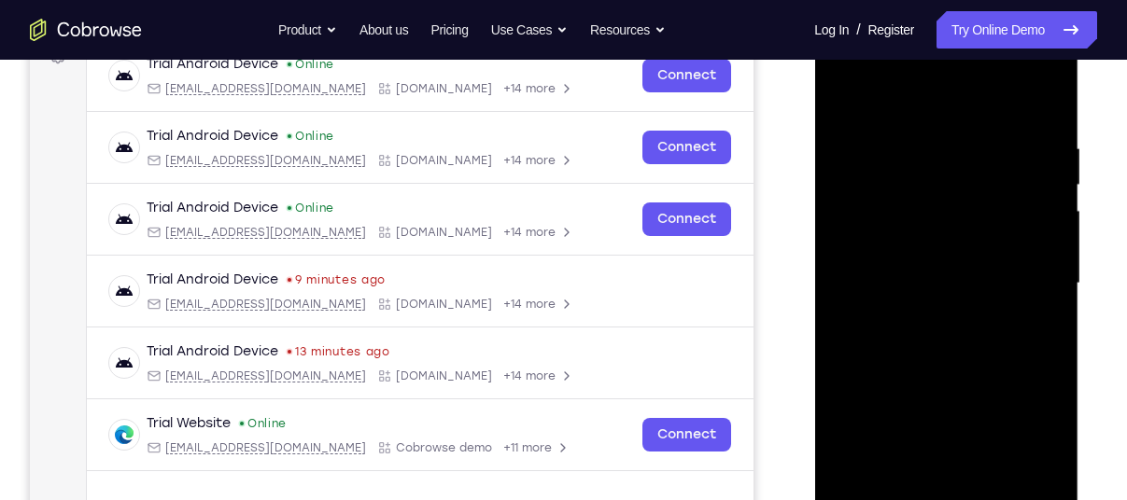
scroll to position [300, 0]
click at [916, 105] on div at bounding box center [945, 284] width 235 height 523
click at [1029, 268] on div at bounding box center [945, 284] width 235 height 523
click at [922, 321] on div at bounding box center [945, 284] width 235 height 523
click at [940, 268] on div at bounding box center [945, 284] width 235 height 523
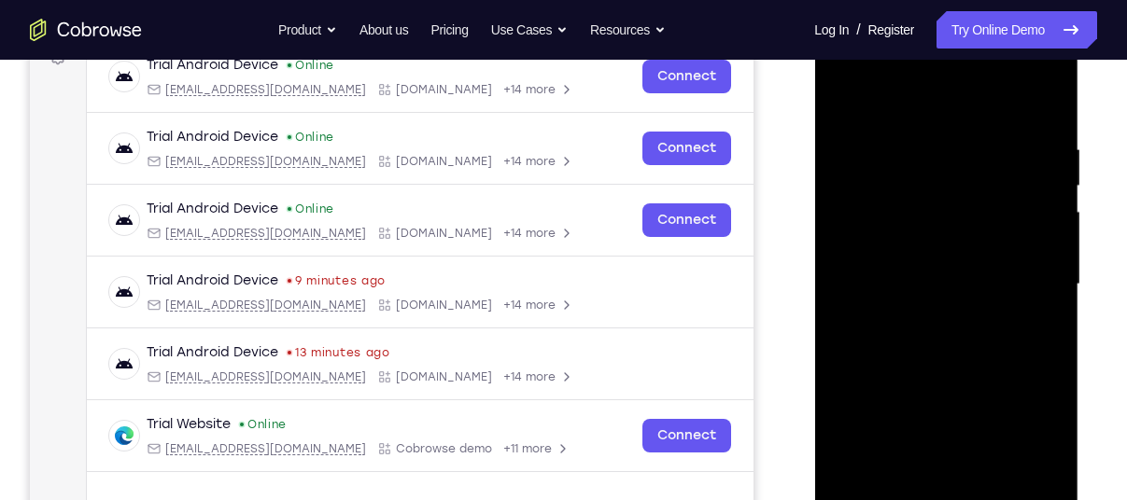
click at [936, 245] on div at bounding box center [945, 284] width 235 height 523
click at [918, 272] on div at bounding box center [945, 284] width 235 height 523
click at [929, 285] on div at bounding box center [945, 284] width 235 height 523
click at [1044, 131] on div at bounding box center [945, 284] width 235 height 523
click at [1044, 125] on div at bounding box center [945, 284] width 235 height 523
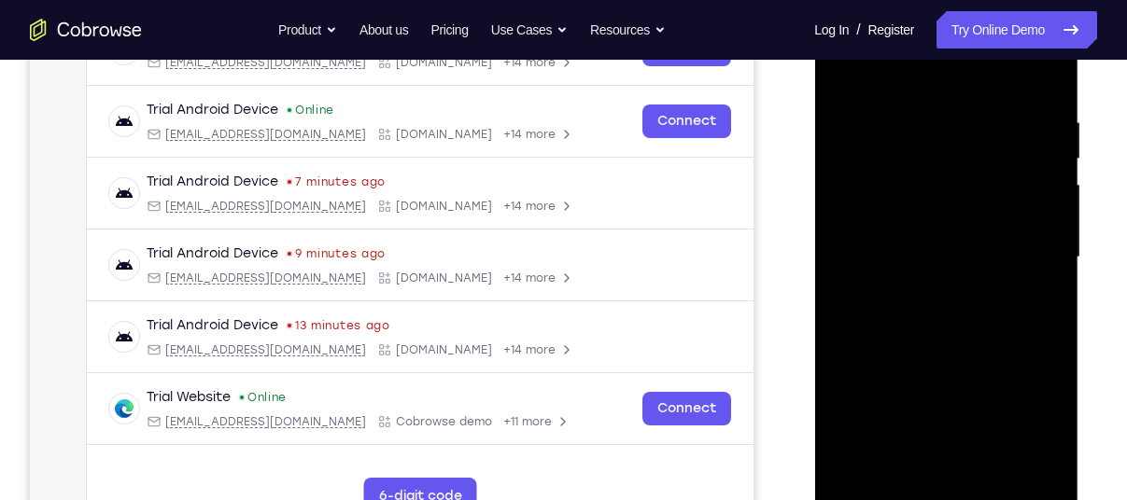
scroll to position [328, 0]
click at [1052, 475] on div at bounding box center [945, 256] width 235 height 523
click at [974, 129] on div at bounding box center [945, 256] width 235 height 523
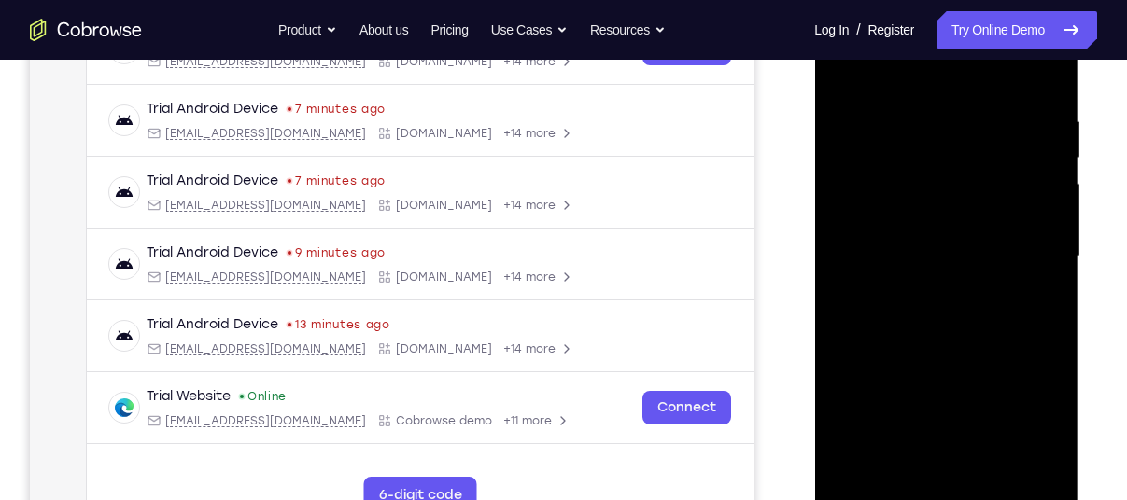
click at [974, 129] on div at bounding box center [945, 256] width 235 height 523
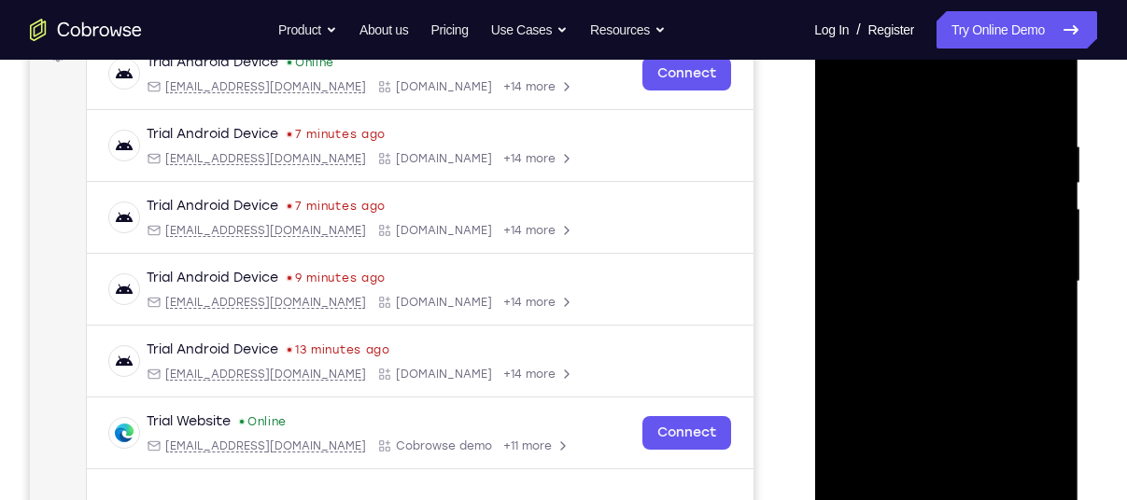
scroll to position [303, 0]
click at [1030, 180] on div at bounding box center [945, 281] width 235 height 523
drag, startPoint x: 1030, startPoint y: 180, endPoint x: 907, endPoint y: 198, distance: 124.5
click at [907, 198] on div at bounding box center [945, 281] width 235 height 523
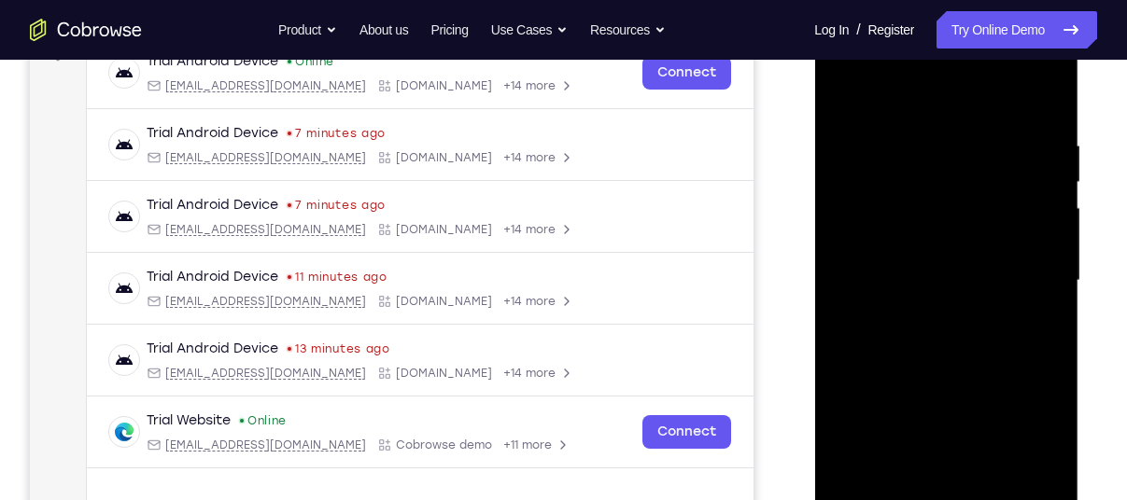
drag, startPoint x: 874, startPoint y: 230, endPoint x: 1008, endPoint y: 222, distance: 134.6
click at [1008, 222] on div at bounding box center [945, 281] width 235 height 523
drag, startPoint x: 862, startPoint y: 194, endPoint x: 1010, endPoint y: 207, distance: 149.0
click at [1010, 207] on div at bounding box center [945, 281] width 235 height 523
drag, startPoint x: 858, startPoint y: 189, endPoint x: 1093, endPoint y: 226, distance: 238.2
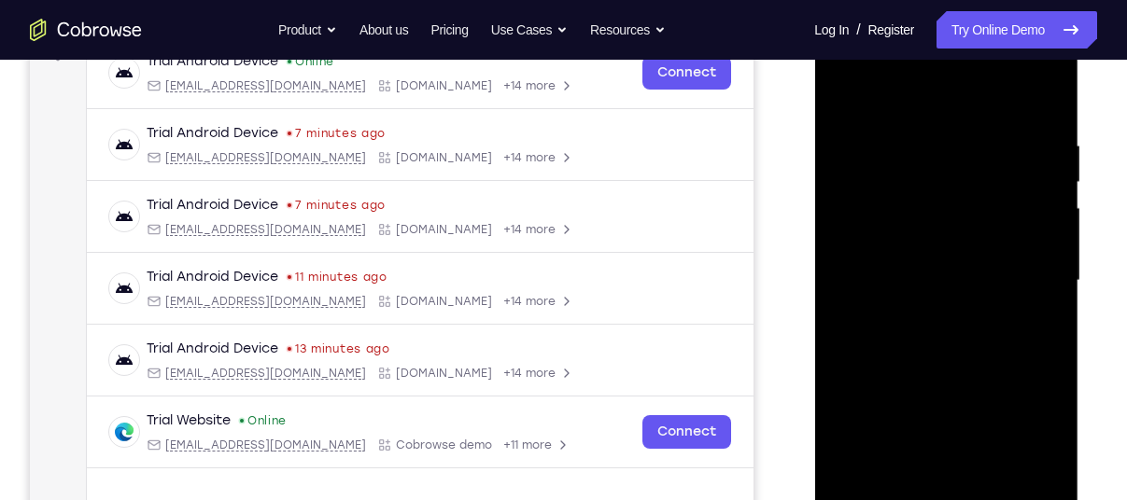
click at [1080, 226] on html "Online web based iOS Simulators and Android Emulators. Run iPhone, iPad, Mobile…" at bounding box center [947, 286] width 266 height 560
click at [1011, 149] on div at bounding box center [945, 281] width 235 height 523
click at [1048, 144] on div at bounding box center [945, 281] width 235 height 523
click at [1041, 105] on div at bounding box center [945, 281] width 235 height 523
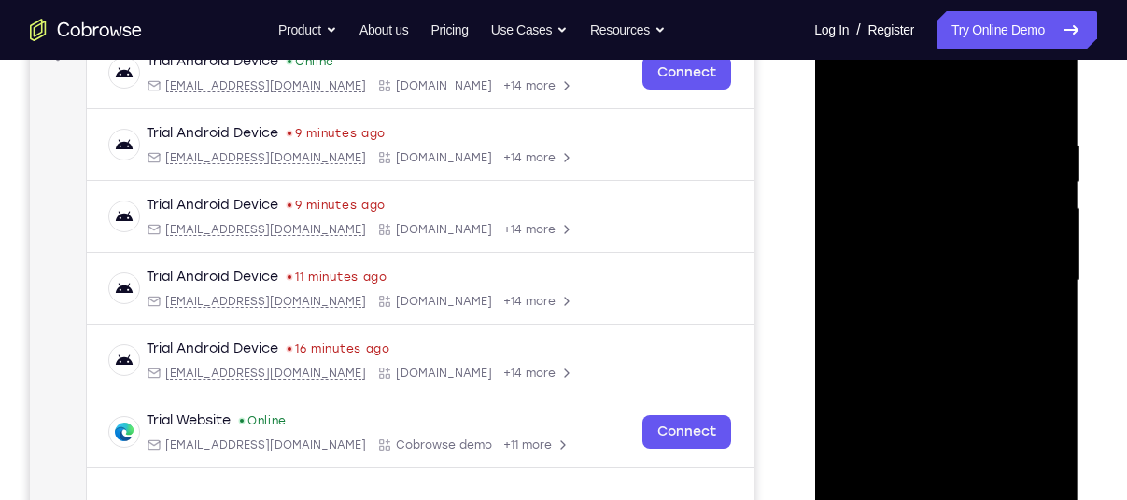
click at [1039, 103] on div at bounding box center [945, 281] width 235 height 523
click at [1037, 103] on div at bounding box center [945, 281] width 235 height 523
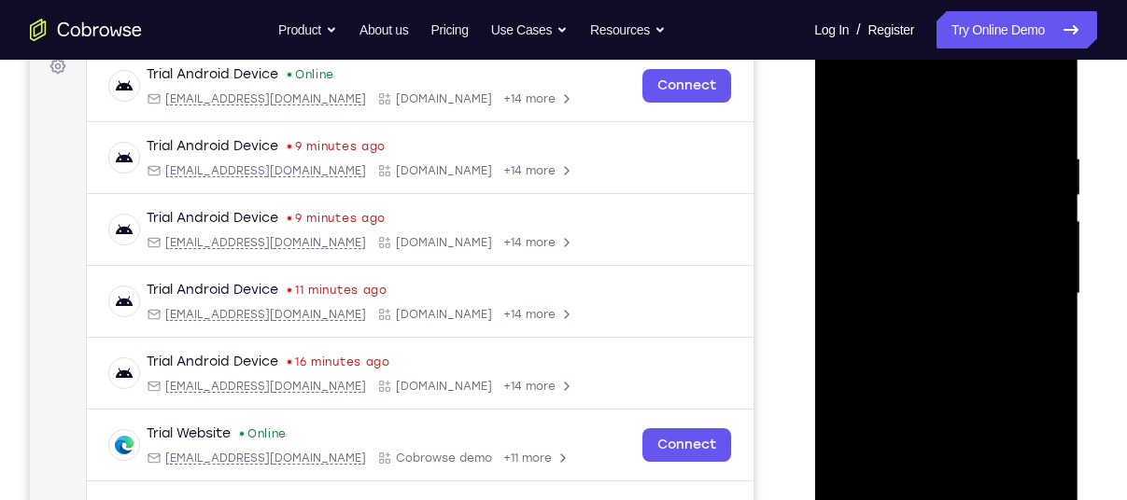
scroll to position [289, 0]
click at [1042, 115] on div at bounding box center [945, 295] width 235 height 523
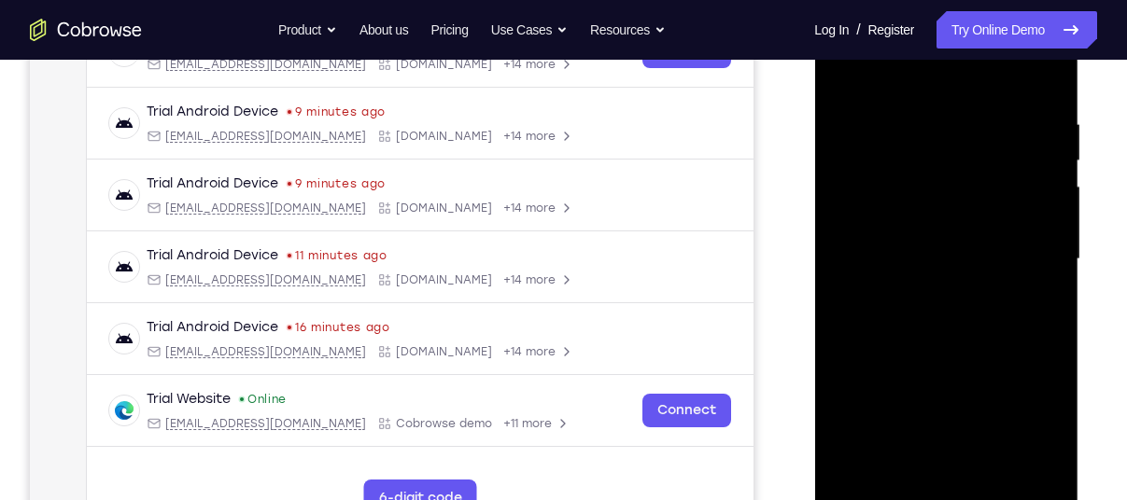
scroll to position [327, 0]
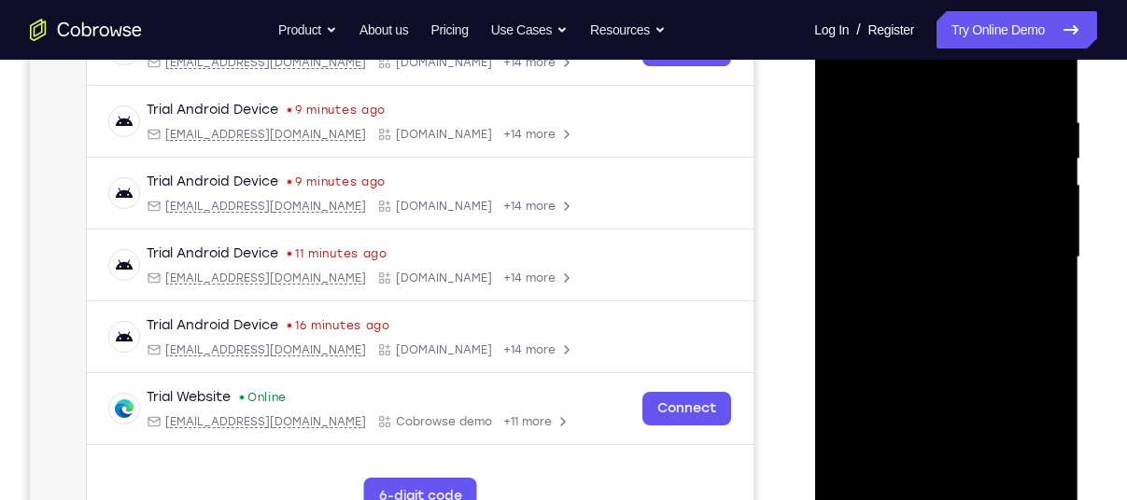
drag, startPoint x: 1005, startPoint y: 125, endPoint x: 815, endPoint y: 111, distance: 191.0
click at [815, 111] on div at bounding box center [946, 260] width 264 height 556
click at [991, 479] on div at bounding box center [945, 257] width 235 height 523
click at [991, 471] on div at bounding box center [945, 257] width 235 height 523
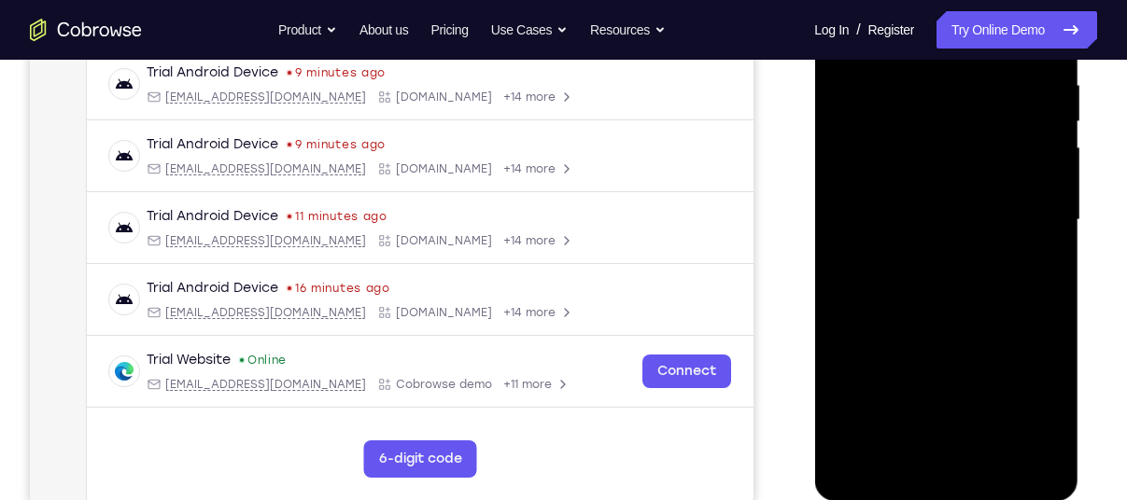
scroll to position [366, 0]
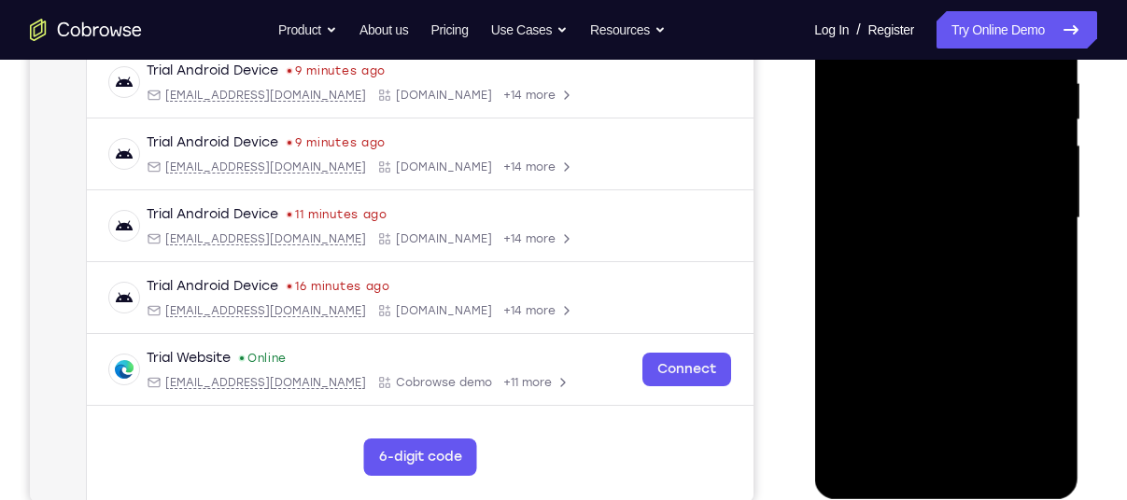
click at [993, 443] on div at bounding box center [945, 218] width 235 height 523
click at [774, 280] on div "Your Support Agent Your Customer Web iOS Android" at bounding box center [563, 158] width 1067 height 690
click at [838, 262] on div at bounding box center [945, 218] width 235 height 523
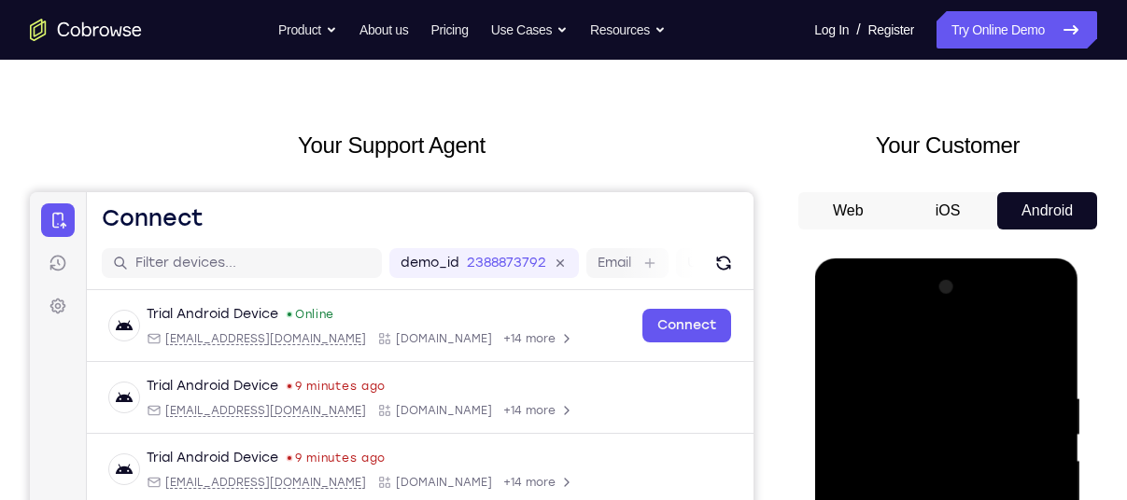
scroll to position [48, 0]
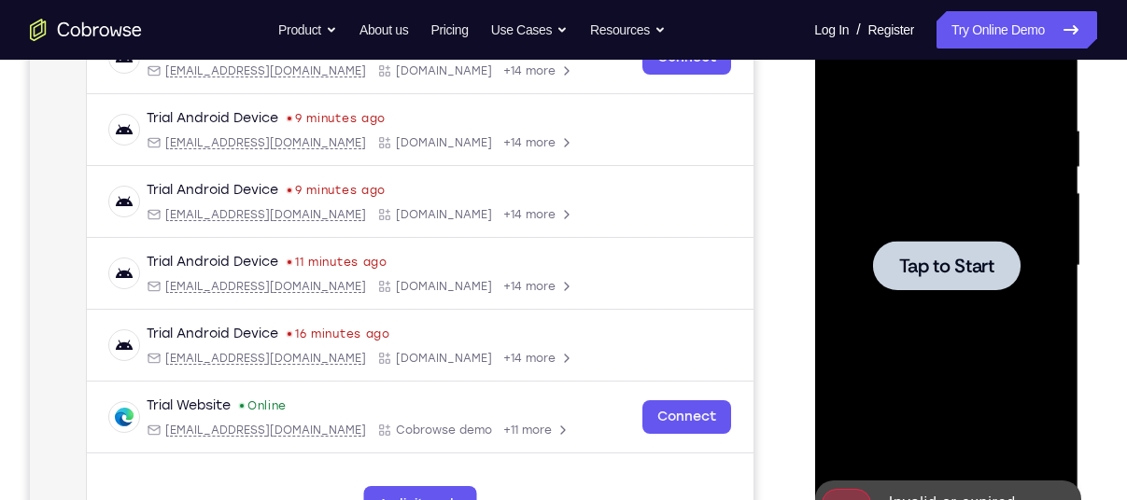
scroll to position [386, 0]
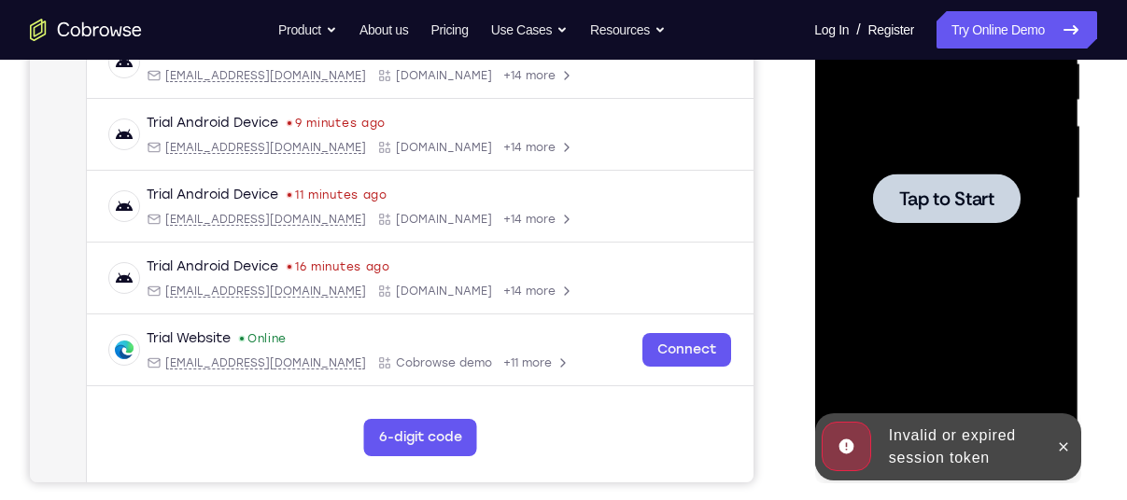
click at [961, 218] on div at bounding box center [946, 198] width 148 height 49
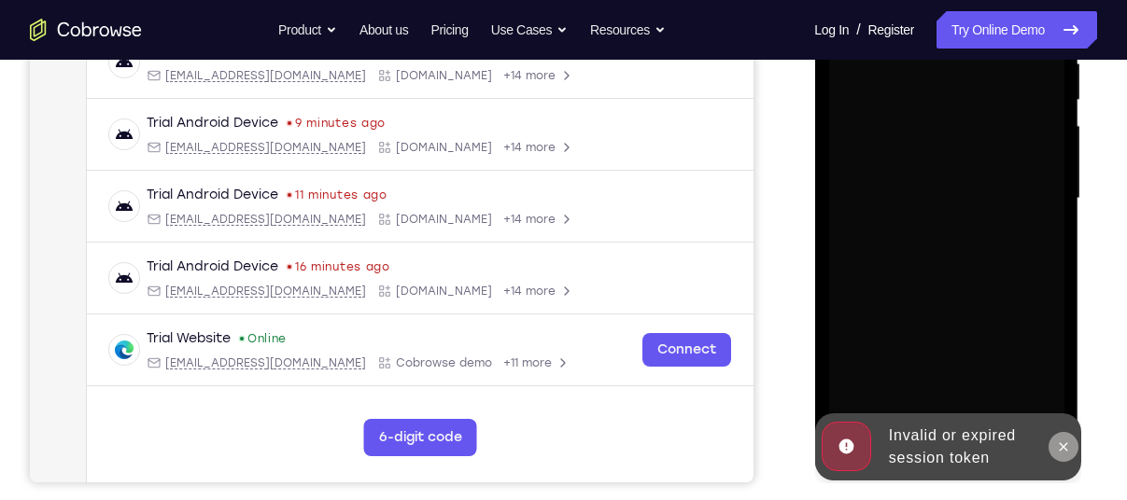
click at [1067, 440] on icon at bounding box center [1062, 447] width 15 height 15
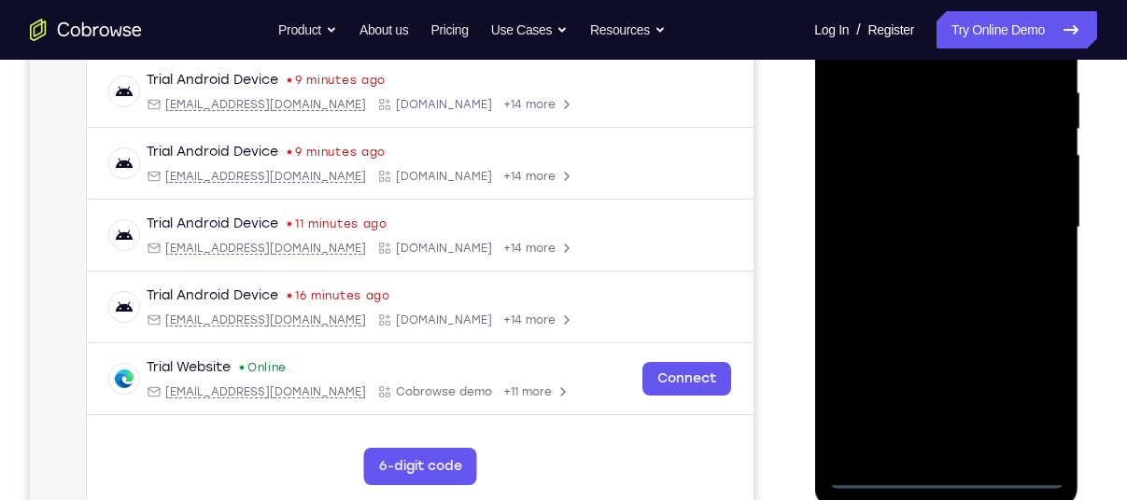
scroll to position [358, 0]
click at [949, 471] on div at bounding box center [945, 226] width 235 height 523
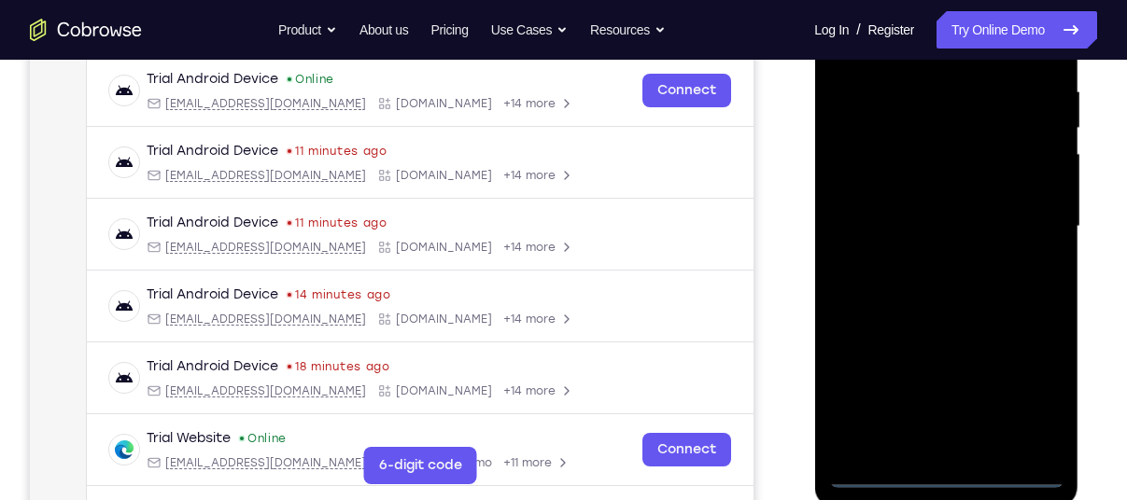
click at [946, 471] on div at bounding box center [945, 226] width 235 height 523
click at [1019, 409] on div at bounding box center [945, 226] width 235 height 523
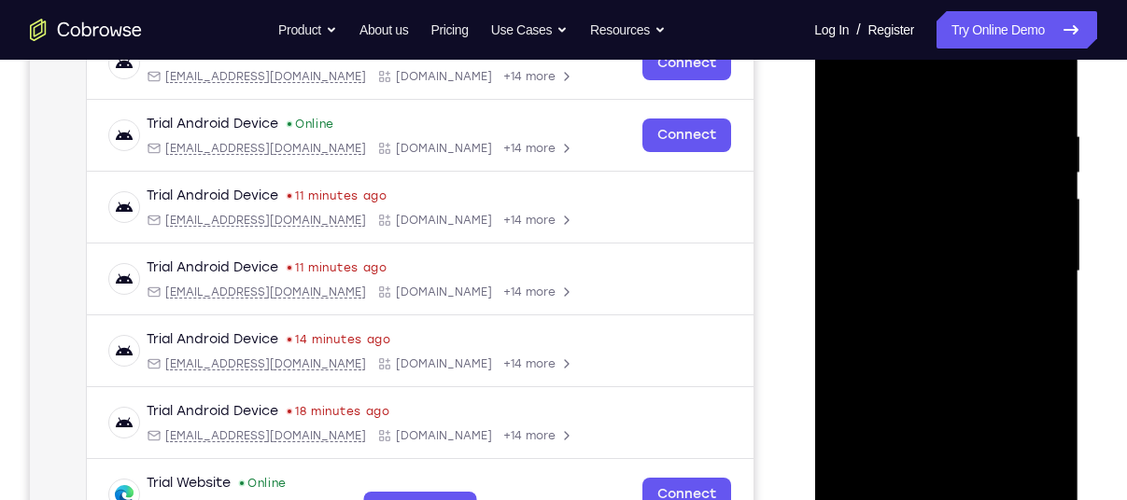
scroll to position [311, 0]
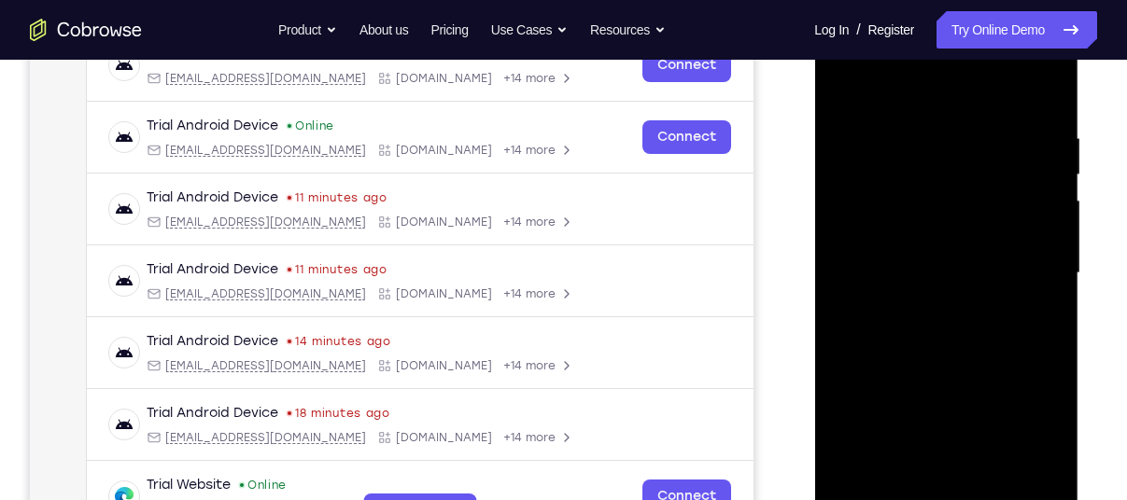
click at [928, 93] on div at bounding box center [945, 273] width 235 height 523
click at [1020, 252] on div at bounding box center [945, 273] width 235 height 523
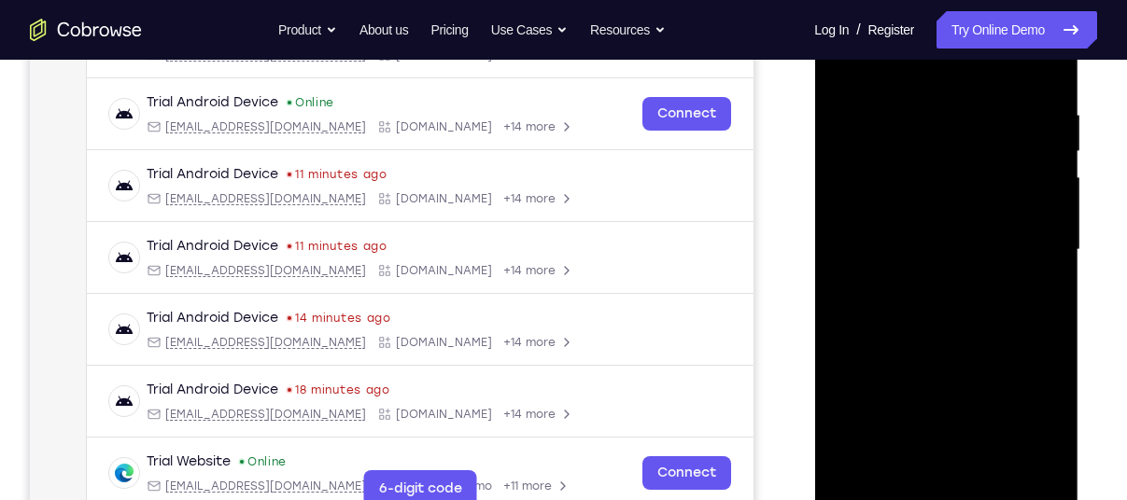
scroll to position [335, 0]
click at [921, 276] on div at bounding box center [945, 249] width 235 height 523
click at [927, 228] on div at bounding box center [945, 249] width 235 height 523
click at [909, 208] on div at bounding box center [945, 249] width 235 height 523
click at [1037, 207] on div at bounding box center [945, 249] width 235 height 523
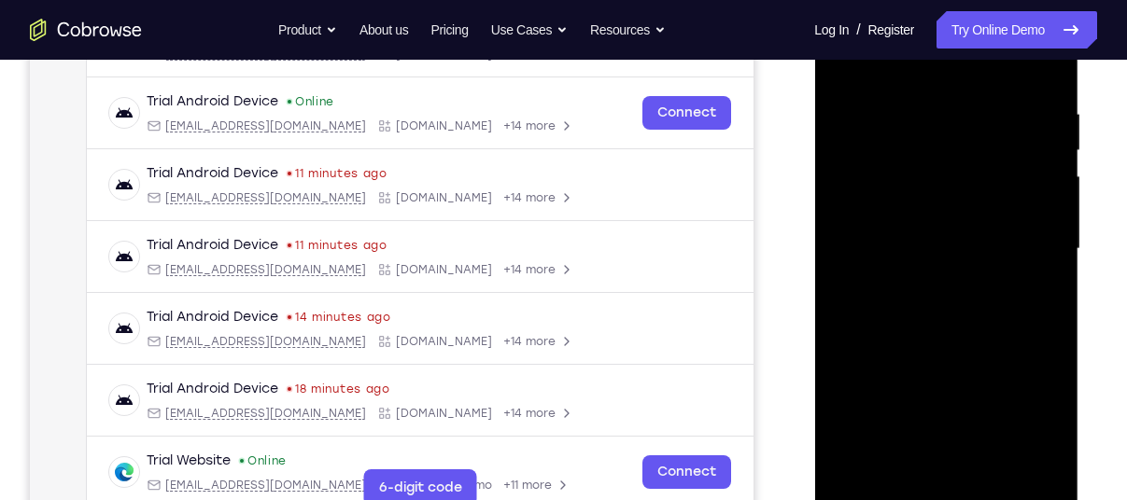
click at [1037, 207] on div at bounding box center [945, 249] width 235 height 523
click at [932, 252] on div at bounding box center [945, 249] width 235 height 523
click at [955, 316] on div at bounding box center [945, 249] width 235 height 523
click at [995, 471] on div at bounding box center [945, 249] width 235 height 523
click at [1048, 90] on div at bounding box center [945, 249] width 235 height 523
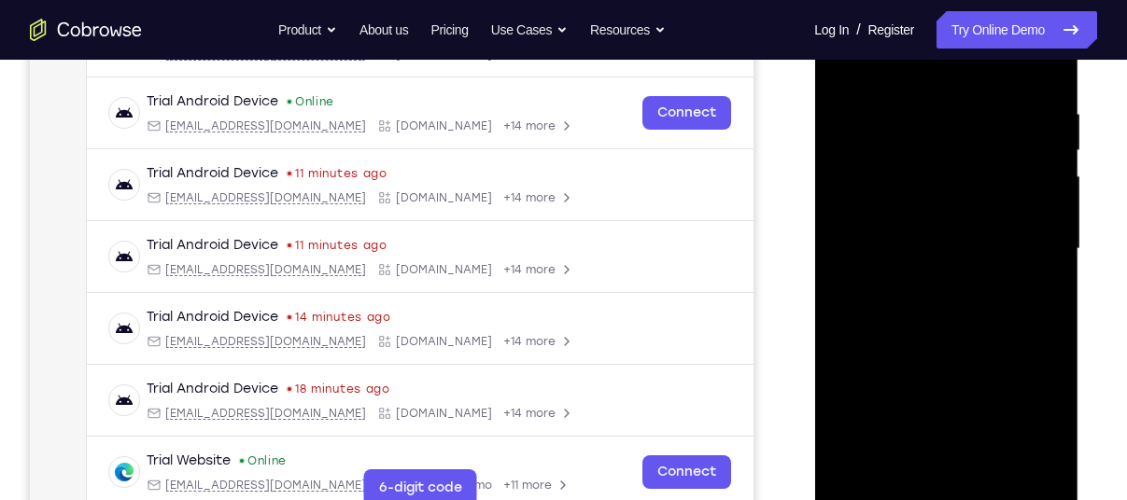
click at [1047, 91] on div at bounding box center [945, 249] width 235 height 523
click at [993, 467] on div at bounding box center [945, 249] width 235 height 523
click at [935, 351] on div at bounding box center [945, 249] width 235 height 523
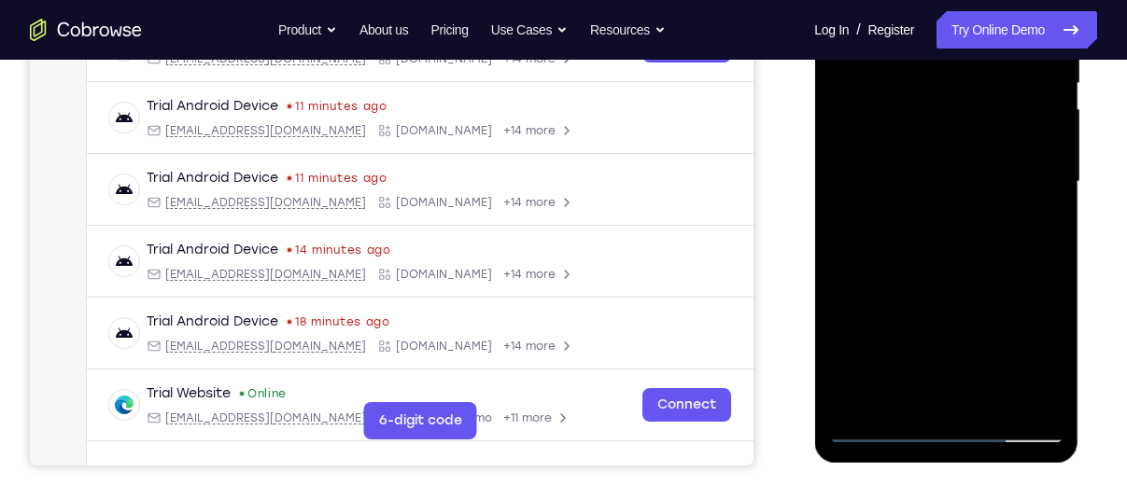
scroll to position [404, 0]
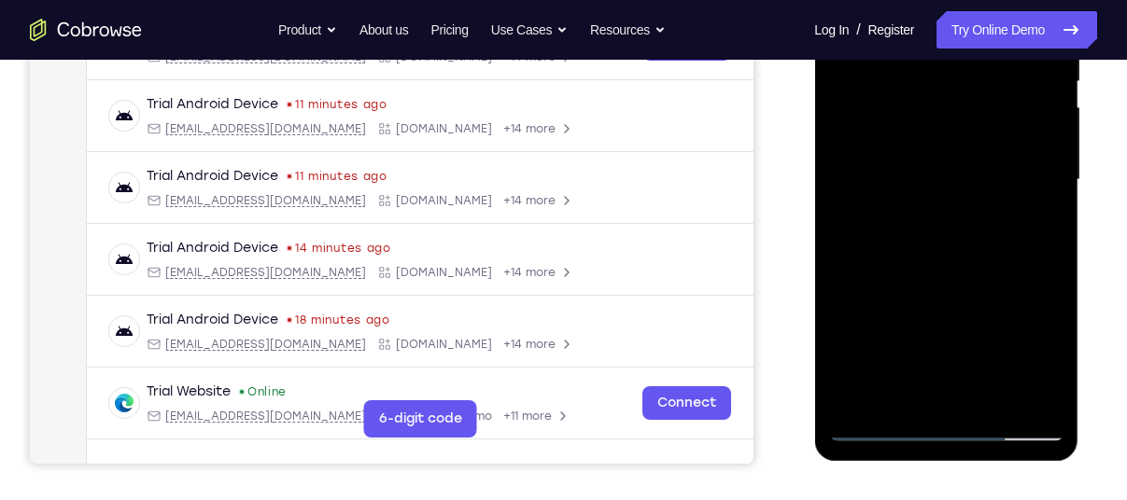
click at [879, 434] on div at bounding box center [945, 180] width 235 height 523
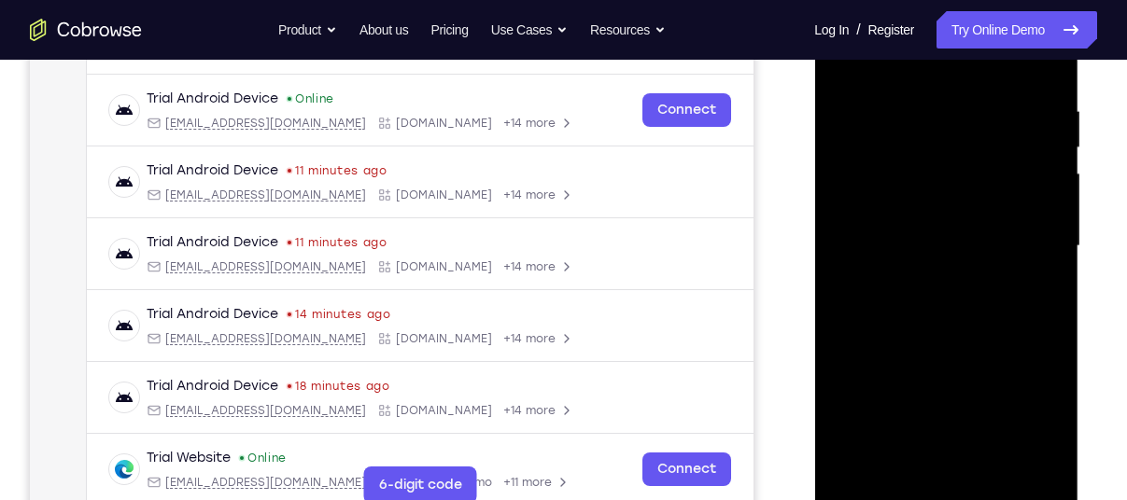
scroll to position [330, 0]
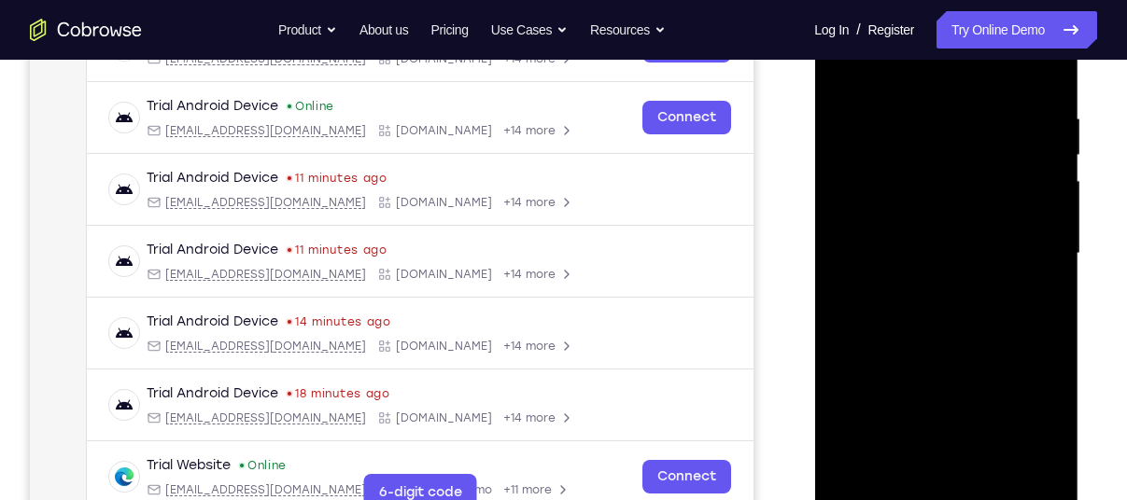
click at [914, 104] on div at bounding box center [945, 254] width 235 height 523
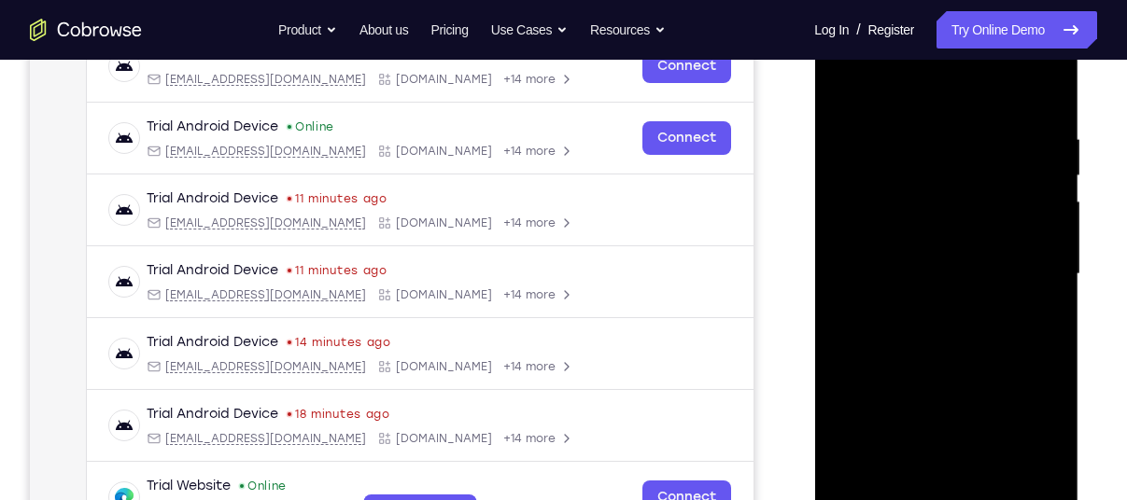
scroll to position [308, 0]
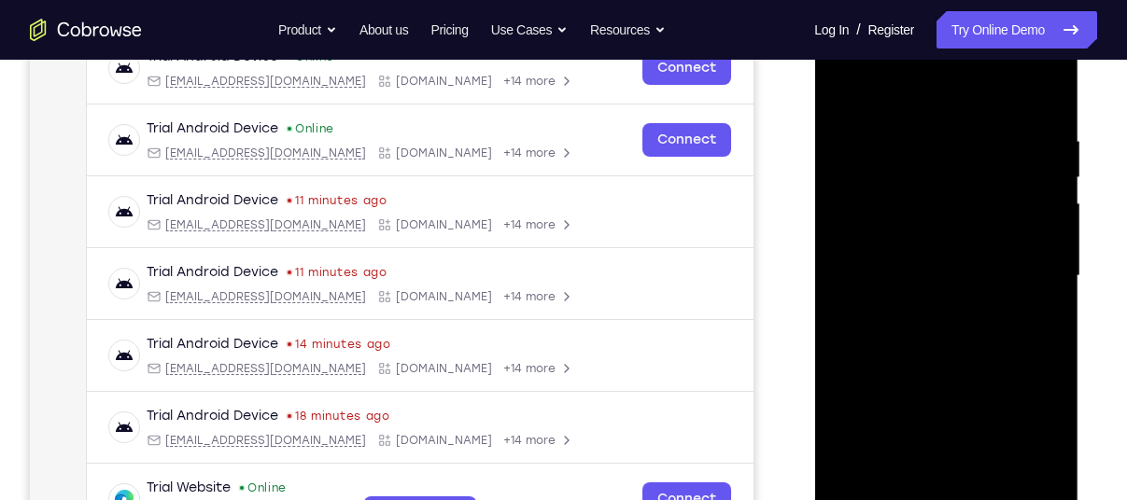
click at [1002, 202] on div at bounding box center [945, 276] width 235 height 523
click at [1022, 174] on div at bounding box center [945, 276] width 235 height 523
click at [1045, 92] on div at bounding box center [945, 276] width 235 height 523
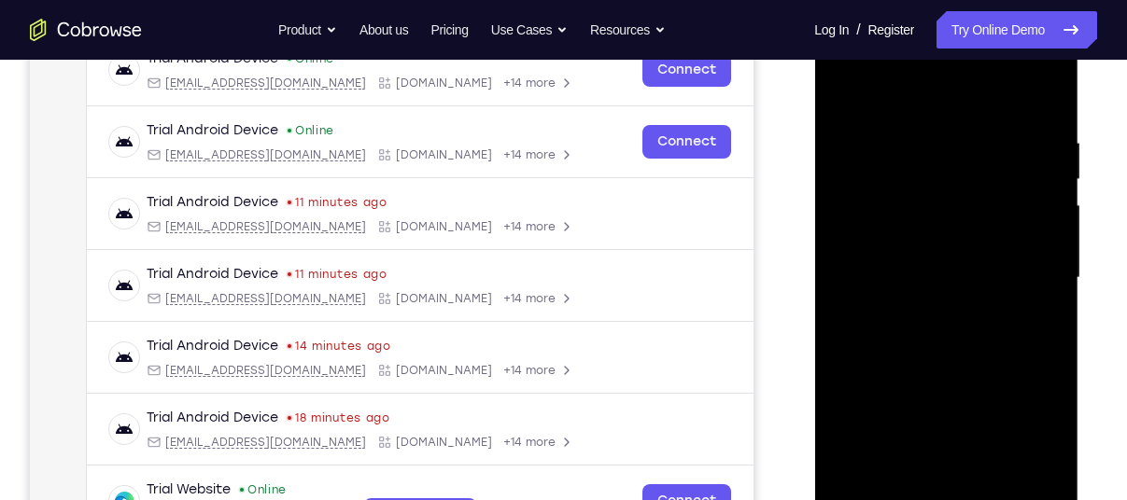
scroll to position [312, 0]
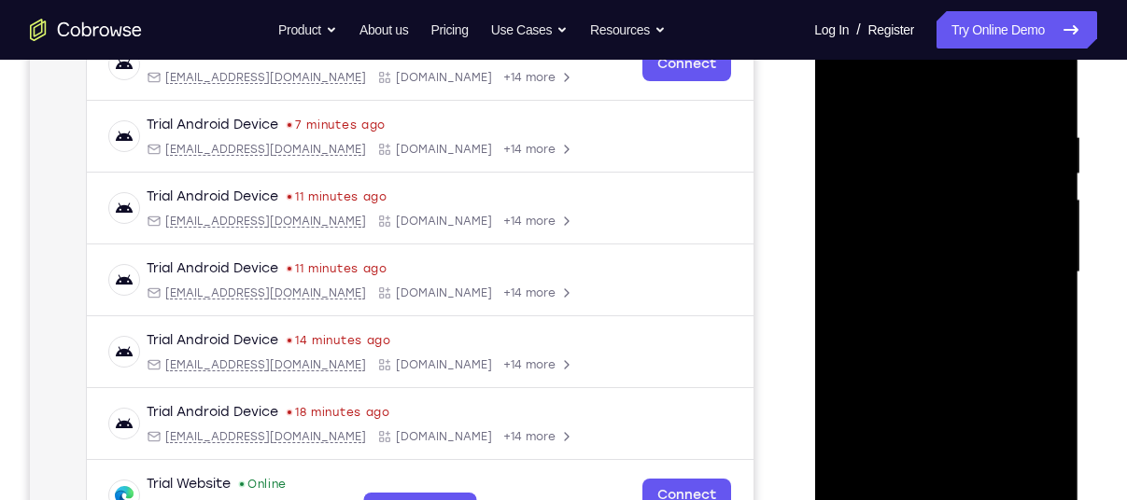
drag, startPoint x: 942, startPoint y: 296, endPoint x: 930, endPoint y: 123, distance: 173.1
click at [930, 123] on div at bounding box center [945, 272] width 235 height 523
drag, startPoint x: 936, startPoint y: 316, endPoint x: 936, endPoint y: 162, distance: 155.0
click at [936, 162] on div at bounding box center [945, 272] width 235 height 523
drag, startPoint x: 944, startPoint y: 341, endPoint x: 944, endPoint y: 151, distance: 189.5
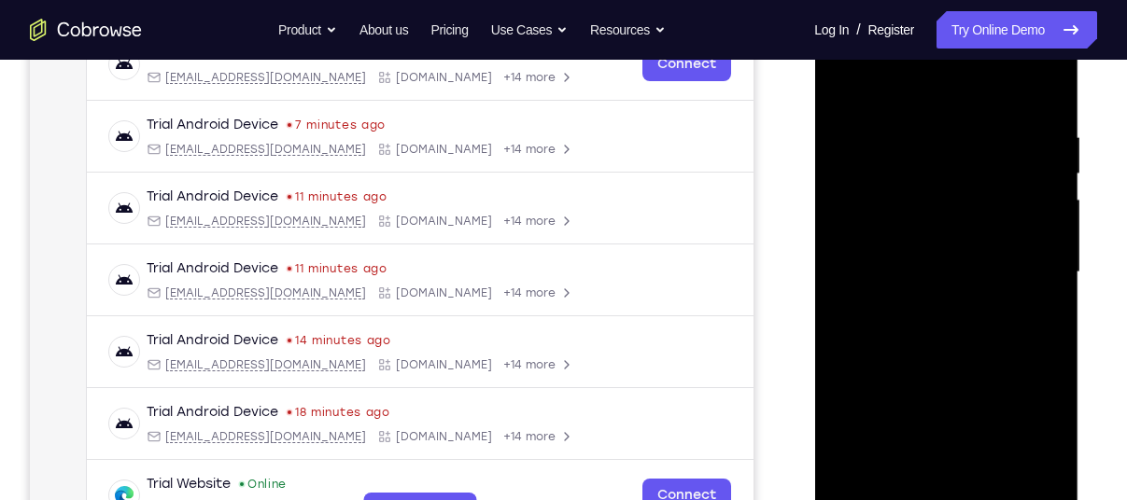
click at [944, 151] on div at bounding box center [945, 272] width 235 height 523
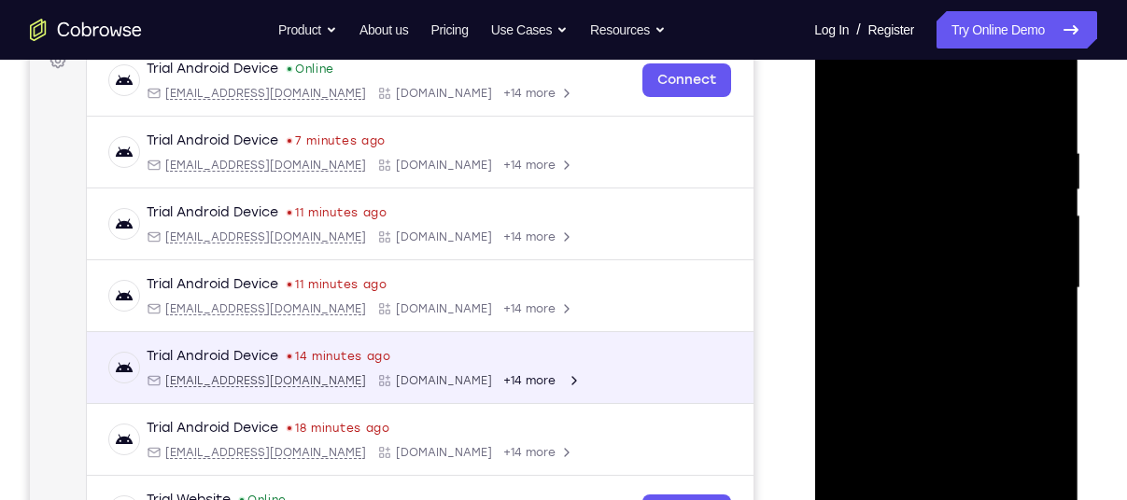
scroll to position [299, 0]
